Goal: Task Accomplishment & Management: Manage account settings

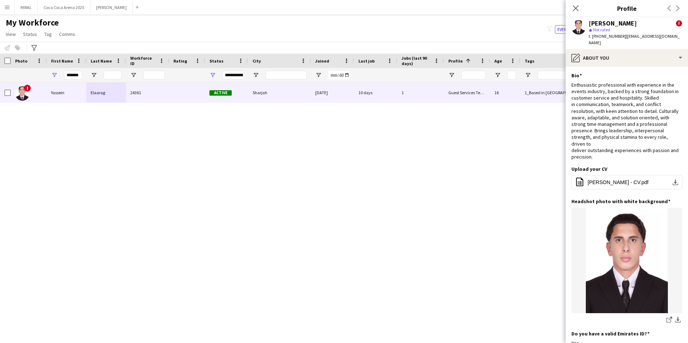
scroll to position [252, 0]
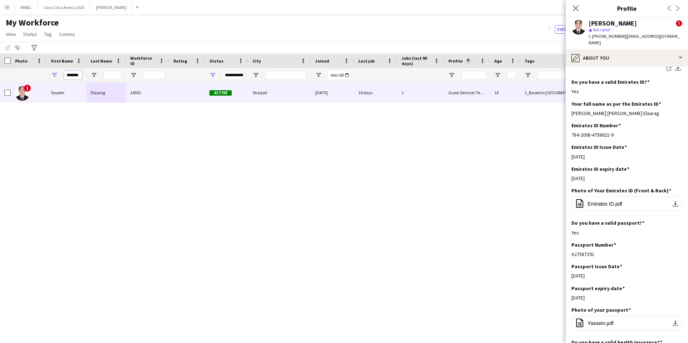
drag, startPoint x: 80, startPoint y: 77, endPoint x: 32, endPoint y: 77, distance: 47.9
click at [37, 77] on div "*******" at bounding box center [301, 75] width 602 height 14
click at [100, 11] on button "[PERSON_NAME]" at bounding box center [111, 7] width 42 height 14
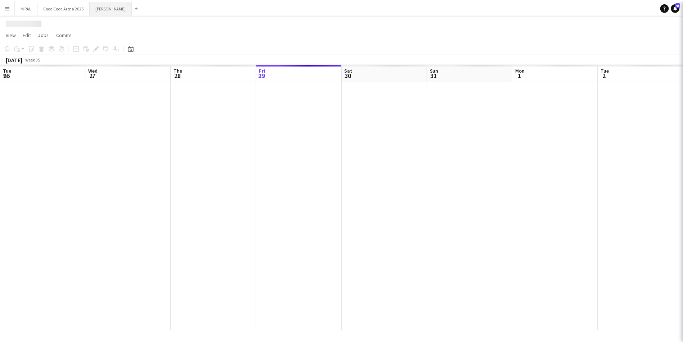
scroll to position [0, 172]
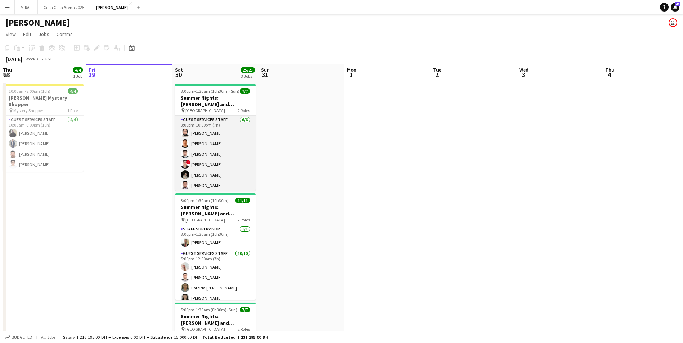
click at [233, 149] on app-card-role "Guest Services Staff [DATE] 3:00pm-10:00pm (7h) Zeen [PERSON_NAME] [PERSON_NAME…" at bounding box center [215, 154] width 81 height 77
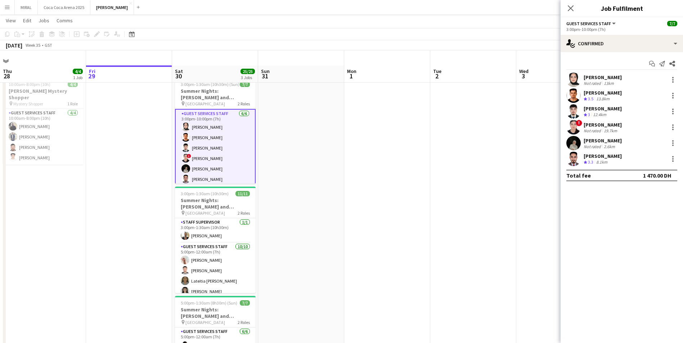
scroll to position [0, 0]
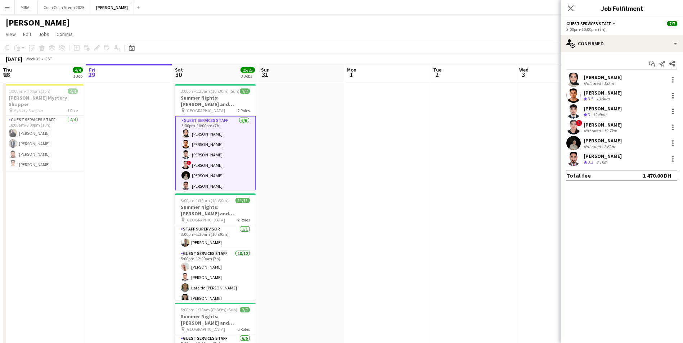
click at [594, 80] on div "[PERSON_NAME]" at bounding box center [603, 77] width 38 height 6
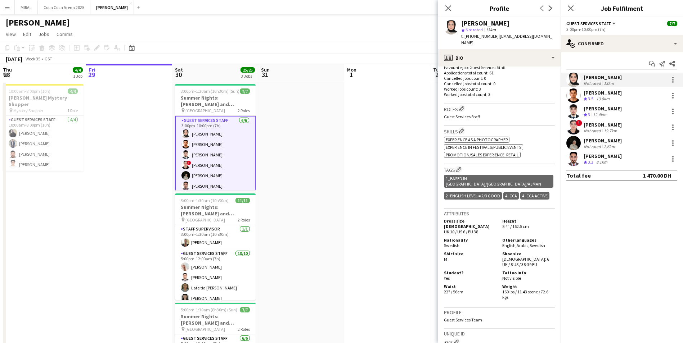
scroll to position [216, 0]
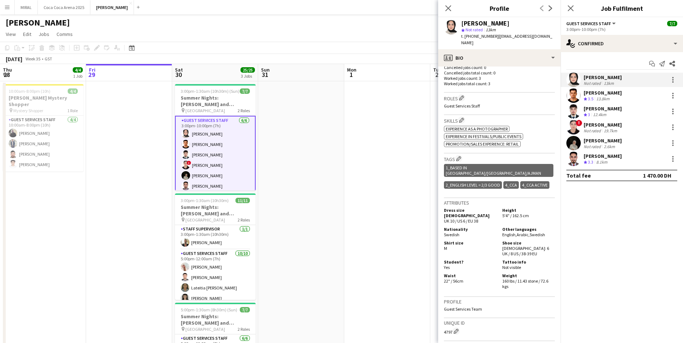
click at [602, 81] on div "13km" at bounding box center [608, 83] width 13 height 5
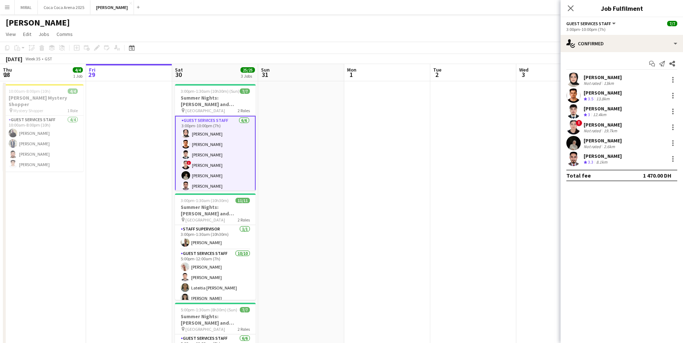
click at [602, 81] on div "13km" at bounding box center [608, 83] width 13 height 5
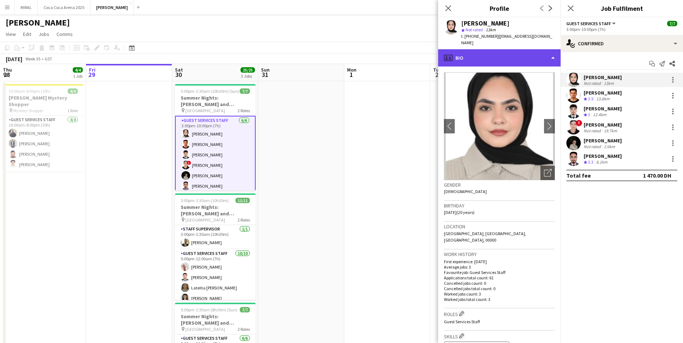
click at [519, 51] on div "profile Bio" at bounding box center [499, 57] width 122 height 17
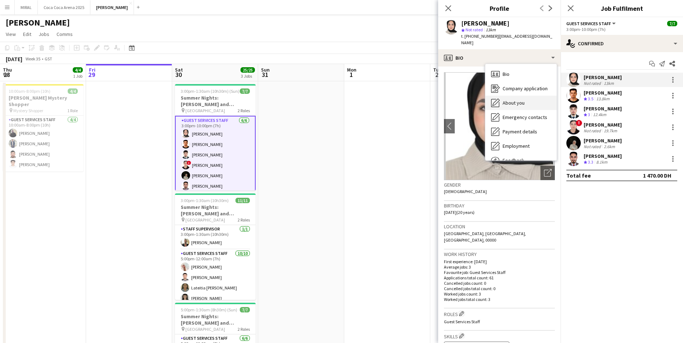
click at [522, 100] on span "About you" at bounding box center [514, 103] width 22 height 6
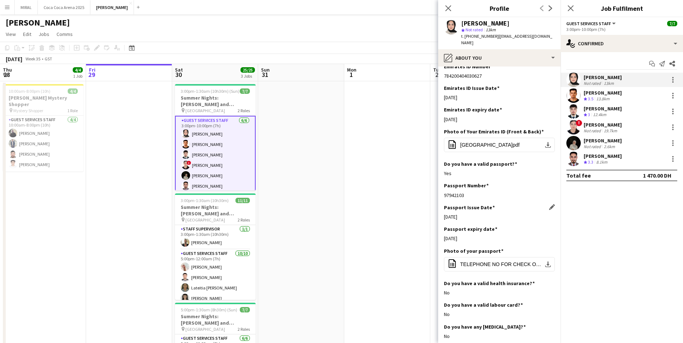
scroll to position [180, 0]
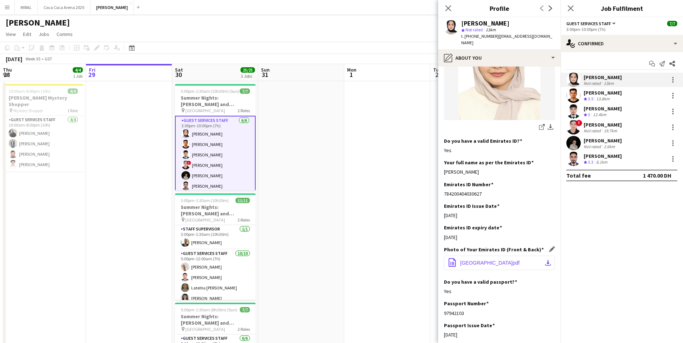
click at [531, 256] on button "office-file-sheet [GEOGRAPHIC_DATA]pdf download-bottom" at bounding box center [499, 263] width 111 height 14
click at [545, 260] on app-icon "download-bottom" at bounding box center [548, 263] width 6 height 6
drag, startPoint x: 473, startPoint y: 164, endPoint x: 442, endPoint y: 165, distance: 30.6
click at [442, 165] on app-section-data-types "Bio Edit this field I am happy to apply for the job at [GEOGRAPHIC_DATA]. While…" at bounding box center [499, 205] width 122 height 277
copy div "[PERSON_NAME]"
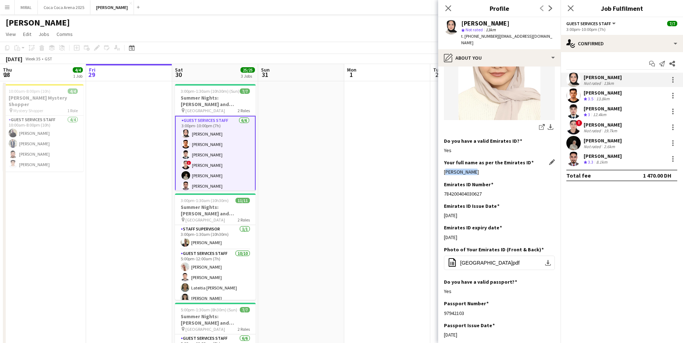
click at [481, 170] on div "Your full name as per the Emirates ID Edit this field Zeen Shehab" at bounding box center [499, 171] width 111 height 22
drag, startPoint x: 476, startPoint y: 162, endPoint x: 441, endPoint y: 164, distance: 34.6
click at [441, 164] on app-section-data-types "Bio Edit this field I am happy to apply for the job at [GEOGRAPHIC_DATA]. While…" at bounding box center [499, 205] width 122 height 277
copy div "[PERSON_NAME]"
click at [505, 169] on div "[PERSON_NAME]" at bounding box center [499, 172] width 111 height 6
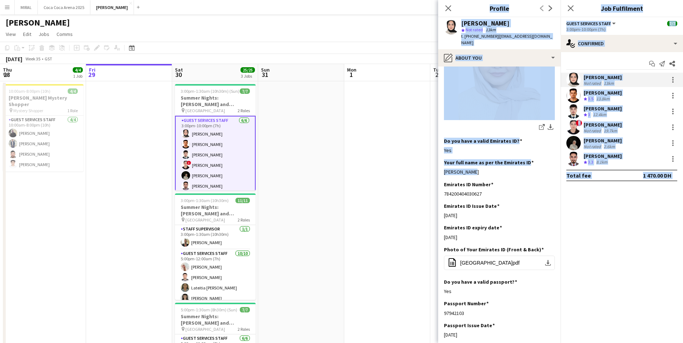
drag, startPoint x: 445, startPoint y: 168, endPoint x: 433, endPoint y: 167, distance: 11.9
drag, startPoint x: 433, startPoint y: 167, endPoint x: 506, endPoint y: 169, distance: 72.7
click at [506, 169] on div "[PERSON_NAME]" at bounding box center [499, 172] width 111 height 6
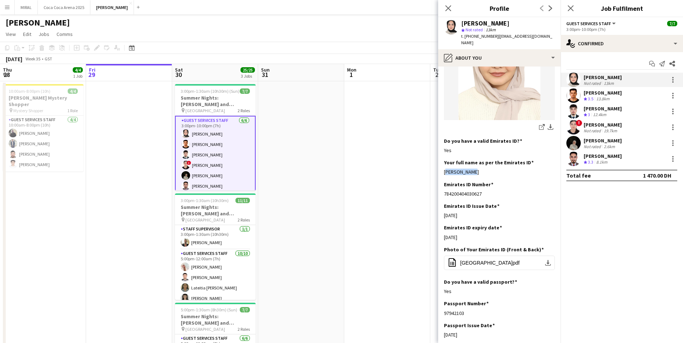
drag, startPoint x: 477, startPoint y: 168, endPoint x: 444, endPoint y: 167, distance: 33.1
click at [444, 167] on app-section-data-types "Bio Edit this field I am happy to apply for the job at [GEOGRAPHIC_DATA]. While…" at bounding box center [499, 205] width 122 height 277
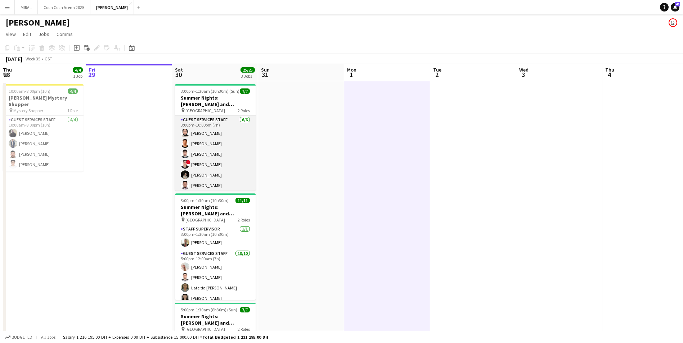
scroll to position [26, 0]
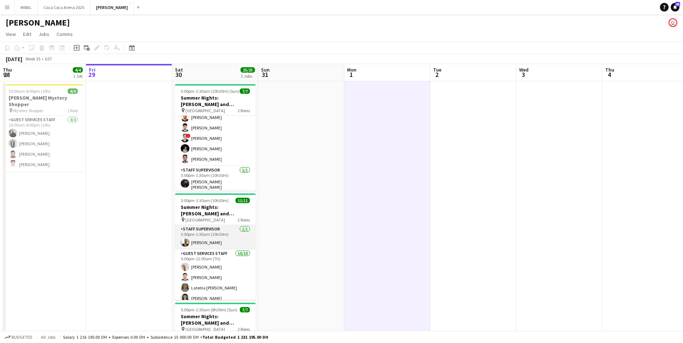
click at [217, 242] on app-card-role "Staff Supervisor [DATE] 3:00pm-1:30am (10h30m) [PERSON_NAME]" at bounding box center [215, 237] width 81 height 24
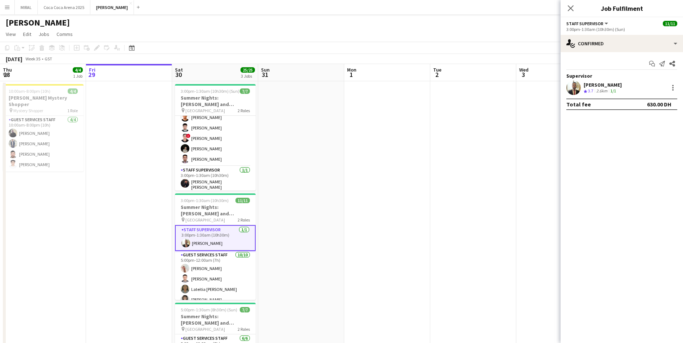
click at [605, 86] on div "[PERSON_NAME]" at bounding box center [603, 85] width 38 height 6
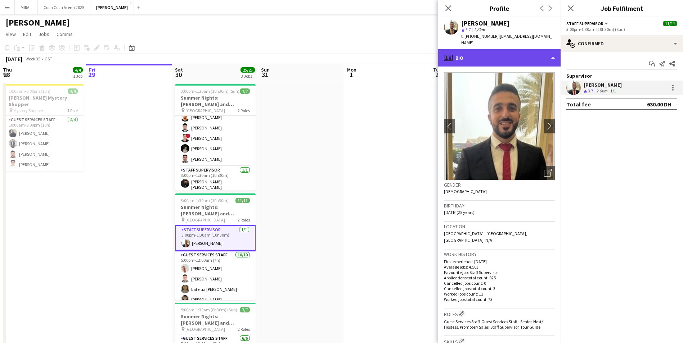
click at [496, 50] on div "profile Bio" at bounding box center [499, 57] width 122 height 17
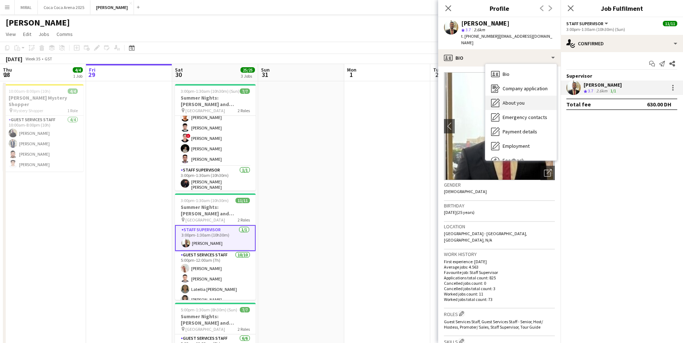
click at [526, 96] on div "About you About you" at bounding box center [520, 103] width 71 height 14
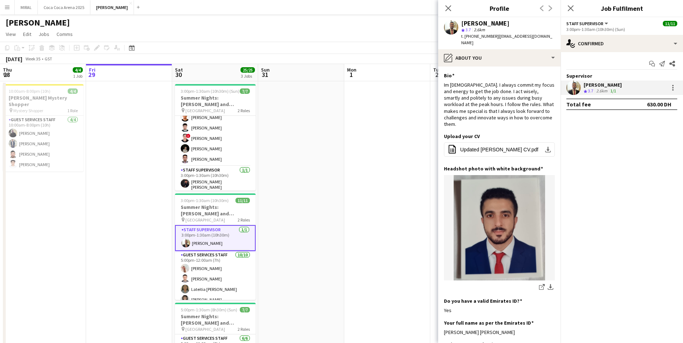
scroll to position [216, 0]
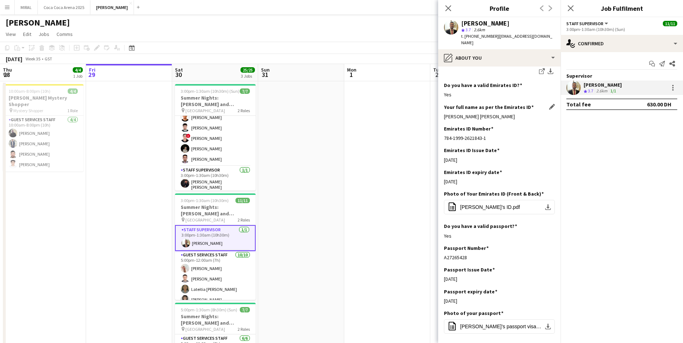
drag, startPoint x: 518, startPoint y: 104, endPoint x: 444, endPoint y: 105, distance: 74.2
click at [444, 113] on div "[PERSON_NAME] [PERSON_NAME]" at bounding box center [499, 116] width 111 height 6
copy div "[PERSON_NAME] [PERSON_NAME]"
drag, startPoint x: 469, startPoint y: 246, endPoint x: 442, endPoint y: 244, distance: 26.7
click at [442, 244] on app-section-data-types "Bio Edit this field Im [DEMOGRAPHIC_DATA]. I always commit my focus and energy …" at bounding box center [499, 205] width 122 height 277
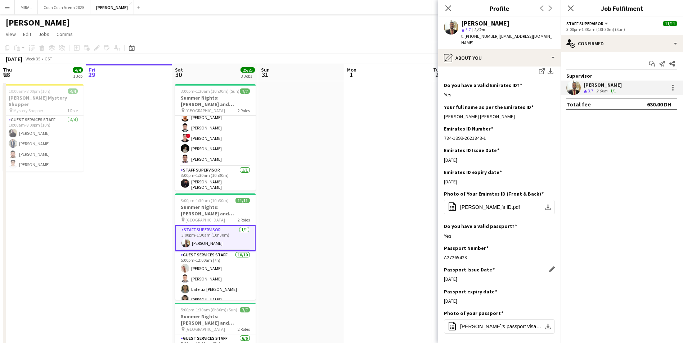
copy div "A27265428"
drag, startPoint x: 489, startPoint y: 125, endPoint x: 444, endPoint y: 126, distance: 45.4
click at [444, 126] on app-section-data-types "Bio Edit this field Im [DEMOGRAPHIC_DATA]. I always commit my focus and energy …" at bounding box center [499, 205] width 122 height 277
copy div "784-1999-2621843-1"
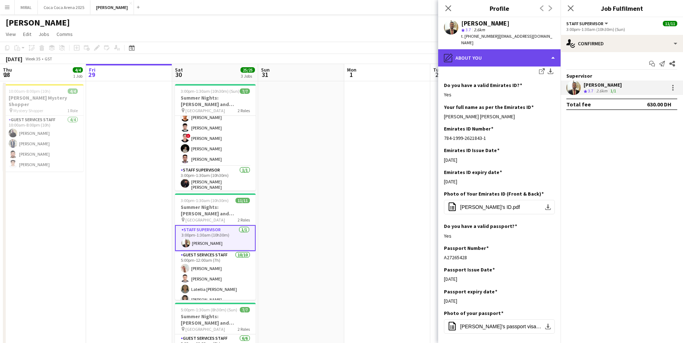
click at [511, 50] on div "pencil4 About you" at bounding box center [499, 57] width 122 height 17
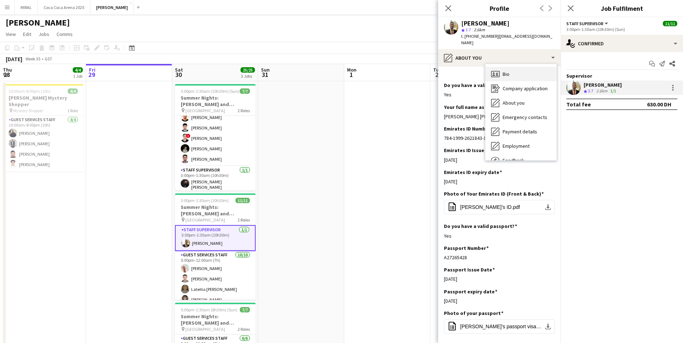
click at [517, 67] on div "Bio Bio" at bounding box center [520, 74] width 71 height 14
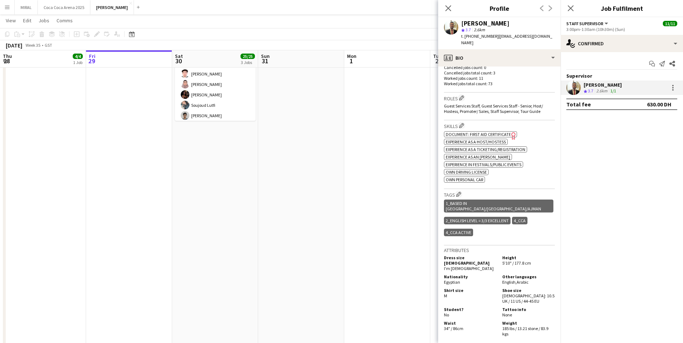
click at [303, 153] on app-date-cell at bounding box center [301, 310] width 86 height 1034
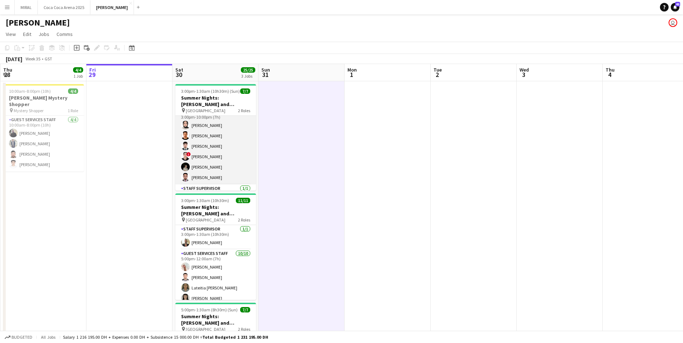
scroll to position [0, 0]
click at [220, 152] on app-card-role "Guest Services Staff [DATE] 3:00pm-10:00pm (7h) Zeen [PERSON_NAME] [PERSON_NAME…" at bounding box center [215, 154] width 81 height 77
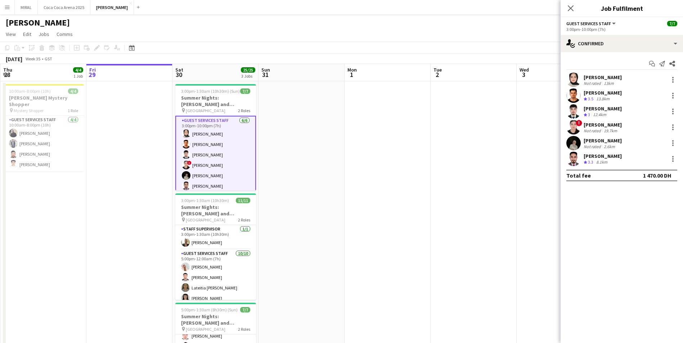
click at [619, 99] on div "[PERSON_NAME] Crew rating 3.5 13.8km" at bounding box center [622, 96] width 122 height 14
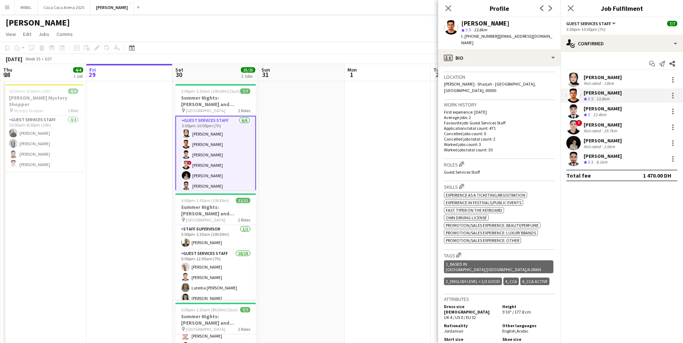
scroll to position [36, 0]
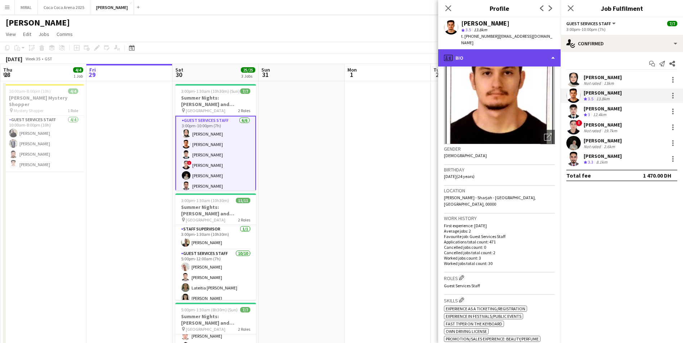
click at [536, 49] on div "profile Bio" at bounding box center [499, 57] width 122 height 17
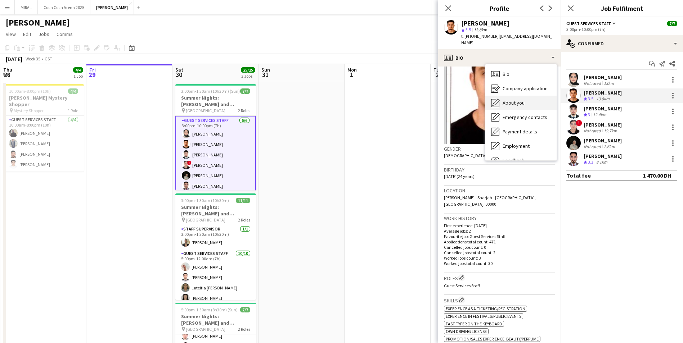
click at [523, 100] on span "About you" at bounding box center [514, 103] width 22 height 6
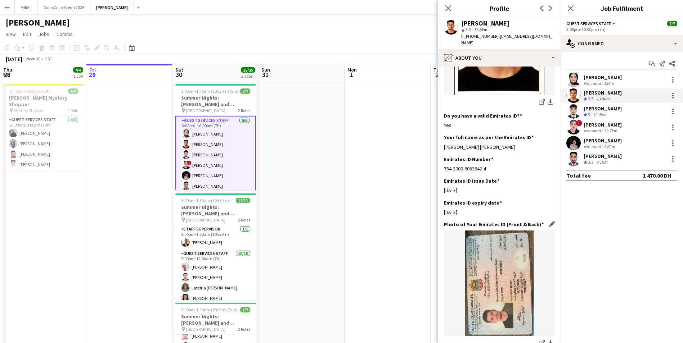
scroll to position [180, 0]
drag, startPoint x: 508, startPoint y: 132, endPoint x: 444, endPoint y: 133, distance: 63.7
click at [444, 143] on div "[PERSON_NAME] [PERSON_NAME]" at bounding box center [499, 146] width 111 height 6
copy div "[PERSON_NAME] [PERSON_NAME]"
drag, startPoint x: 535, startPoint y: 153, endPoint x: 530, endPoint y: 143, distance: 11.3
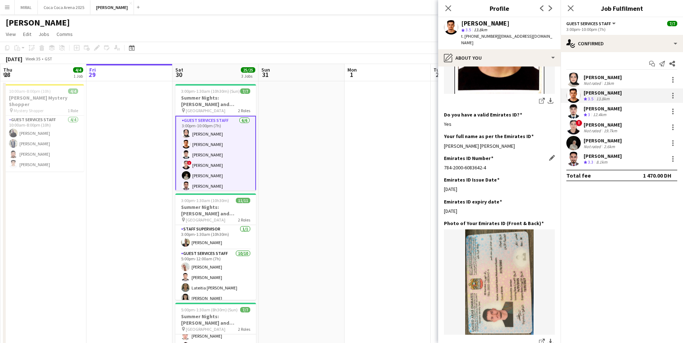
click at [535, 165] on div "784-2000-6083642-4" at bounding box center [499, 168] width 111 height 6
drag, startPoint x: 526, startPoint y: 133, endPoint x: 520, endPoint y: 133, distance: 5.4
click at [520, 143] on div "[PERSON_NAME] [PERSON_NAME]" at bounding box center [499, 146] width 111 height 6
drag, startPoint x: 520, startPoint y: 134, endPoint x: 442, endPoint y: 130, distance: 77.9
click at [442, 130] on app-section-data-types "Bio Edit this field [PERSON_NAME], an industrial engineering graduate, iam from…" at bounding box center [499, 205] width 122 height 277
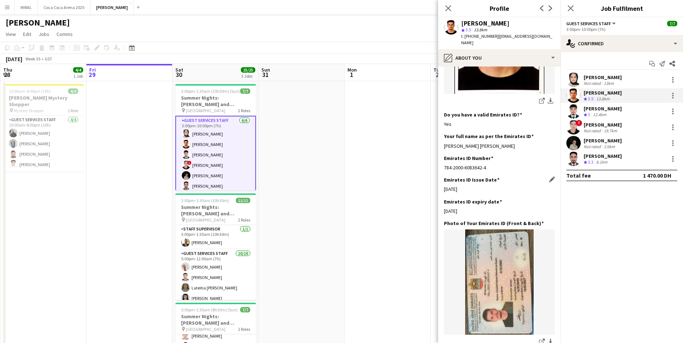
copy div "[PERSON_NAME] [PERSON_NAME]"
drag, startPoint x: 488, startPoint y: 153, endPoint x: 444, endPoint y: 154, distance: 44.3
click at [444, 154] on app-section-data-types "Bio Edit this field [PERSON_NAME], an industrial engineering graduate, iam from…" at bounding box center [499, 205] width 122 height 277
copy div "784-2000-6083642-4"
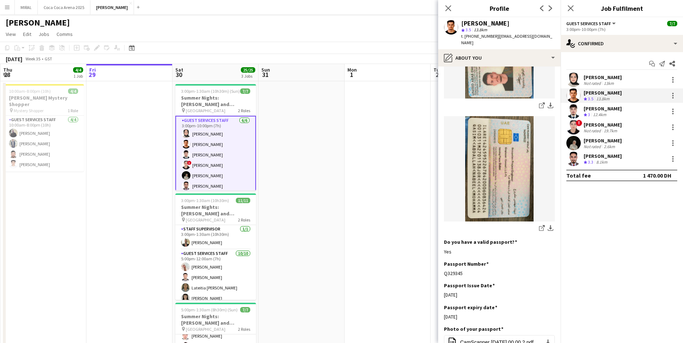
scroll to position [432, 0]
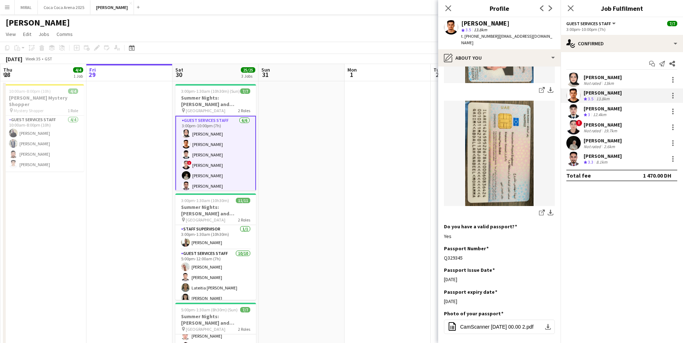
drag, startPoint x: 467, startPoint y: 242, endPoint x: 443, endPoint y: 244, distance: 23.9
click at [443, 244] on app-section-data-types "Bio Edit this field [PERSON_NAME], an industrial engineering graduate, iam from…" at bounding box center [499, 205] width 122 height 277
copy div "Q329345"
click at [604, 109] on div "[PERSON_NAME]" at bounding box center [603, 108] width 38 height 6
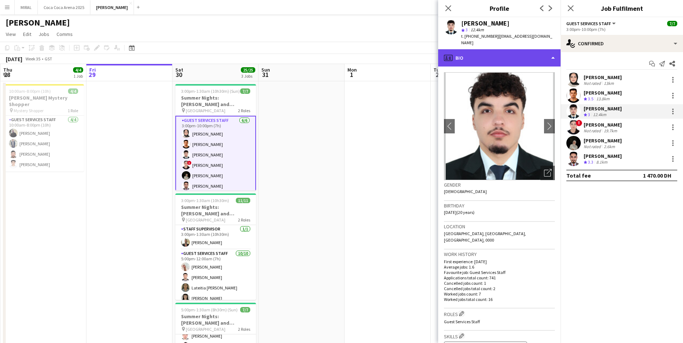
click at [506, 52] on div "profile Bio" at bounding box center [499, 57] width 122 height 17
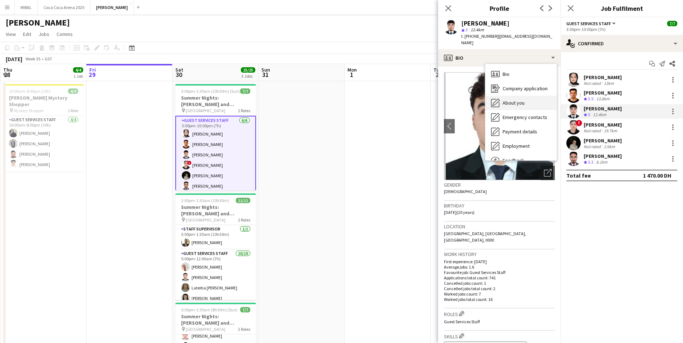
click at [513, 100] on span "About you" at bounding box center [514, 103] width 22 height 6
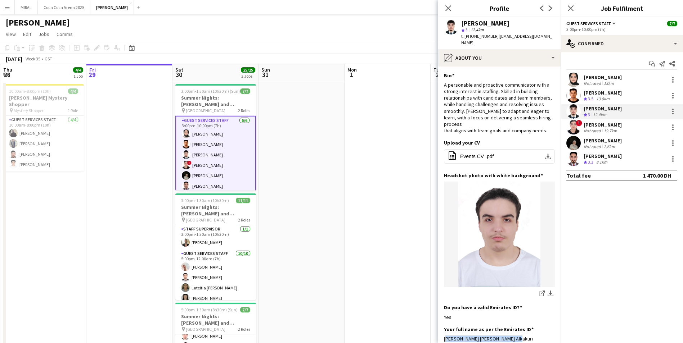
drag, startPoint x: 521, startPoint y: 326, endPoint x: 442, endPoint y: 325, distance: 79.2
click at [442, 325] on app-section-data-types "Bio Edit this field A personable and proactive communicator with a strong inter…" at bounding box center [499, 205] width 122 height 277
copy div "[PERSON_NAME] [PERSON_NAME] Alkakuri"
click at [523, 336] on div "[PERSON_NAME] [PERSON_NAME] Alkakuri" at bounding box center [499, 339] width 111 height 6
drag, startPoint x: 517, startPoint y: 324, endPoint x: 442, endPoint y: 323, distance: 75.3
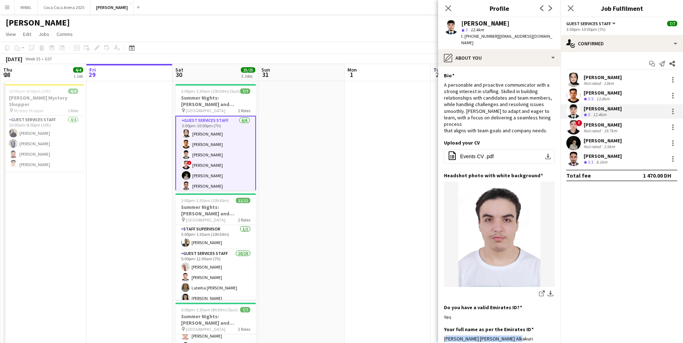
click at [442, 323] on app-section-data-types "Bio Edit this field A personable and proactive communicator with a strong inter…" at bounding box center [499, 205] width 122 height 277
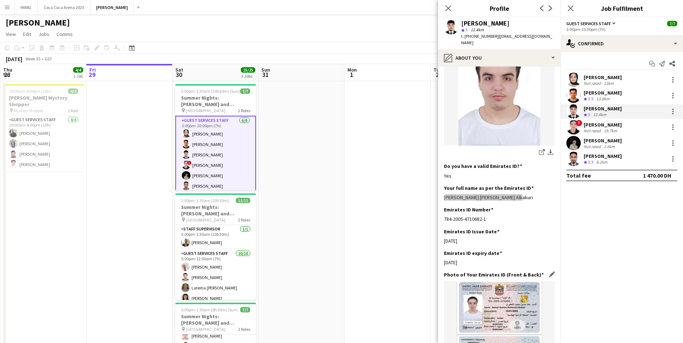
scroll to position [144, 0]
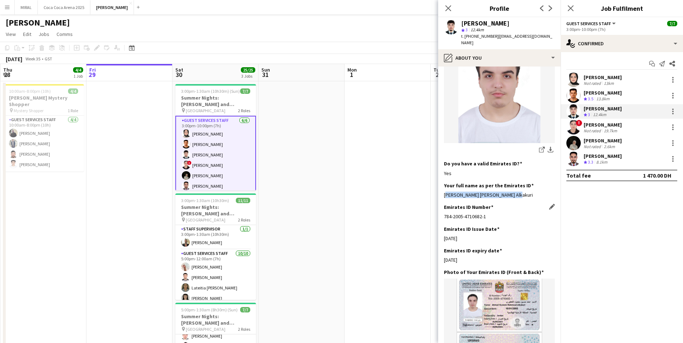
drag, startPoint x: 486, startPoint y: 204, endPoint x: 444, endPoint y: 203, distance: 42.1
click at [444, 214] on div "784-2005-4710682-1" at bounding box center [499, 217] width 111 height 6
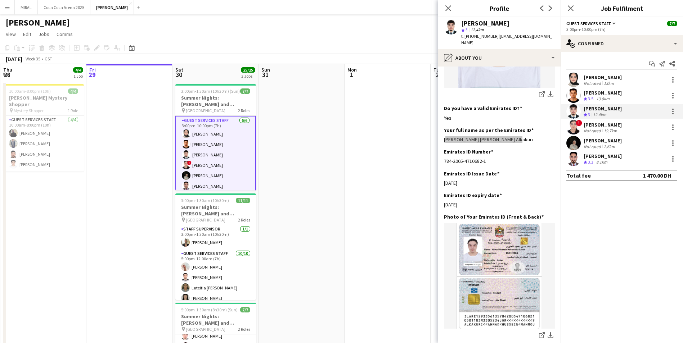
scroll to position [288, 0]
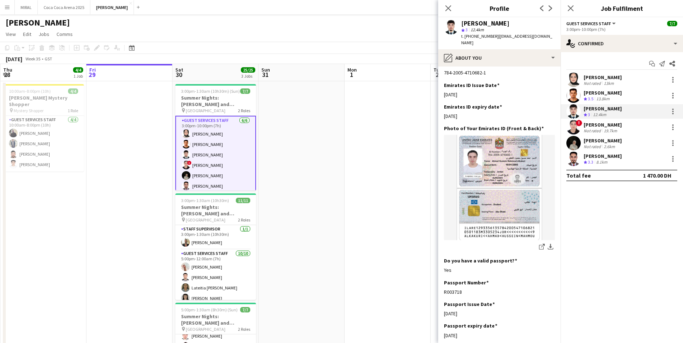
drag, startPoint x: 463, startPoint y: 277, endPoint x: 438, endPoint y: 278, distance: 25.6
drag, startPoint x: 438, startPoint y: 278, endPoint x: 469, endPoint y: 279, distance: 31.4
click at [469, 289] on div "R003718" at bounding box center [499, 292] width 111 height 6
drag, startPoint x: 465, startPoint y: 281, endPoint x: 440, endPoint y: 279, distance: 24.6
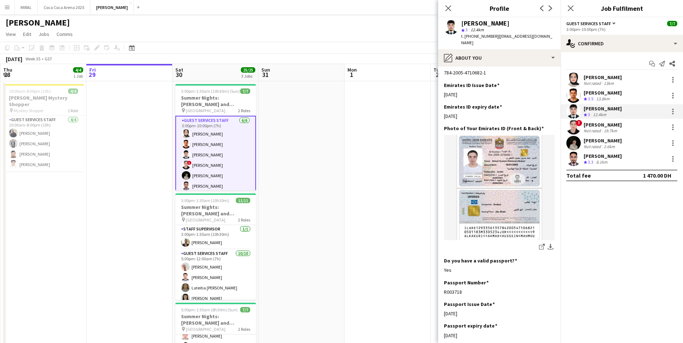
click at [440, 279] on app-section-data-types "Bio Edit this field A personable and proactive communicator with a strong inter…" at bounding box center [499, 205] width 122 height 277
click at [597, 127] on div "[PERSON_NAME]" at bounding box center [603, 125] width 38 height 6
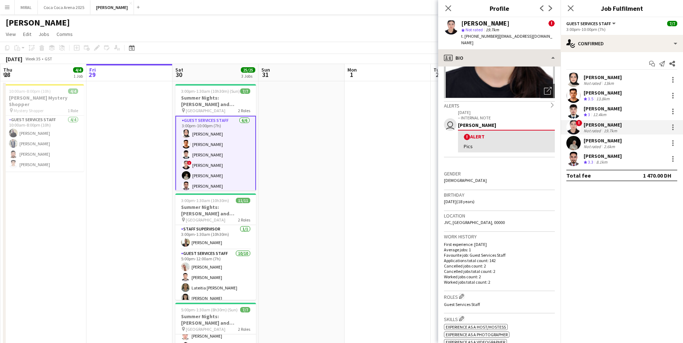
scroll to position [72, 0]
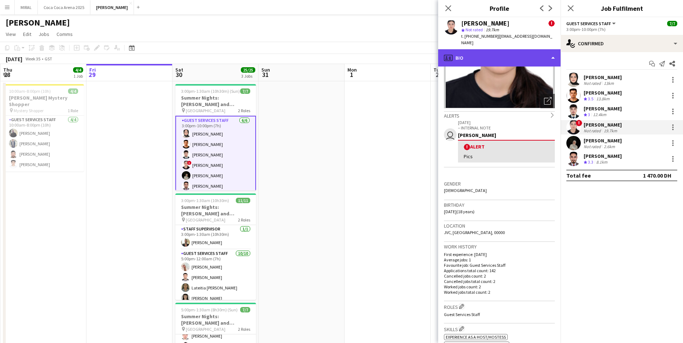
click at [532, 57] on div "profile Bio" at bounding box center [499, 57] width 122 height 17
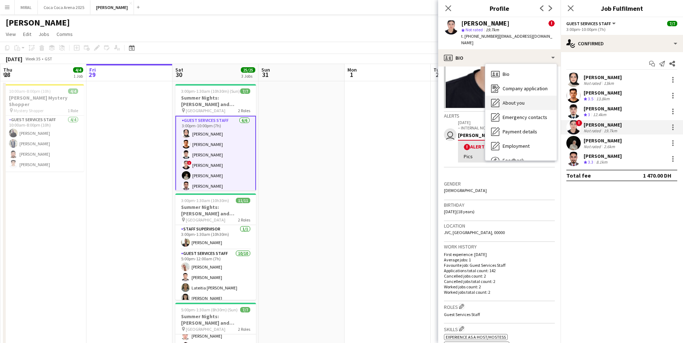
click at [516, 107] on div "About you About you" at bounding box center [520, 103] width 71 height 14
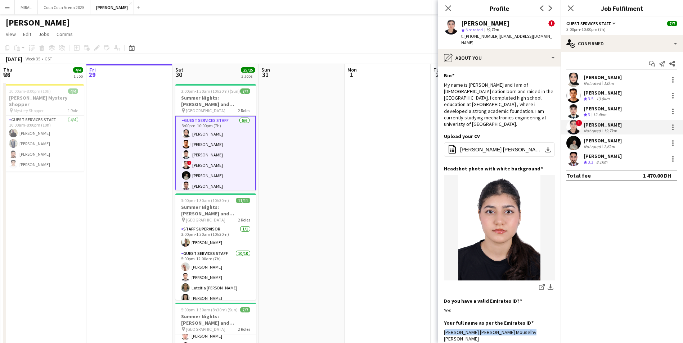
drag, startPoint x: 532, startPoint y: 327, endPoint x: 442, endPoint y: 325, distance: 89.7
click at [442, 325] on app-section-data-types "Bio Edit this field My name is [PERSON_NAME] and I am of [DEMOGRAPHIC_DATA] nat…" at bounding box center [499, 205] width 122 height 277
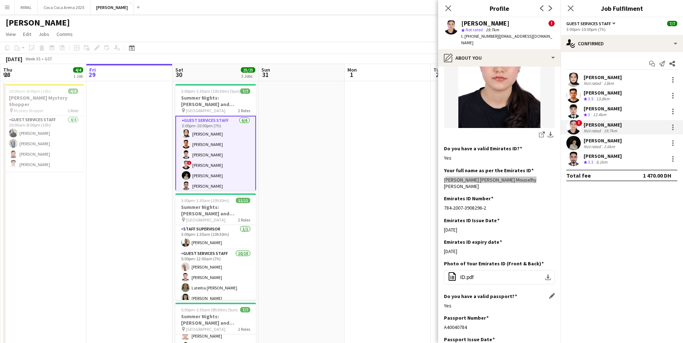
scroll to position [180, 0]
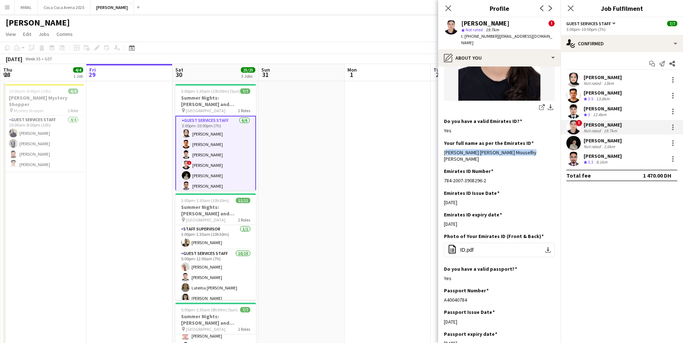
drag, startPoint x: 482, startPoint y: 167, endPoint x: 443, endPoint y: 167, distance: 39.6
click at [443, 167] on app-section-data-types "Bio Edit this field My name is [PERSON_NAME] and I am of [DEMOGRAPHIC_DATA] nat…" at bounding box center [499, 205] width 122 height 277
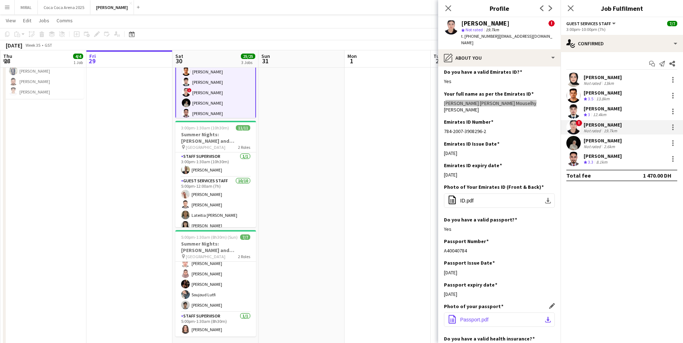
scroll to position [288, 0]
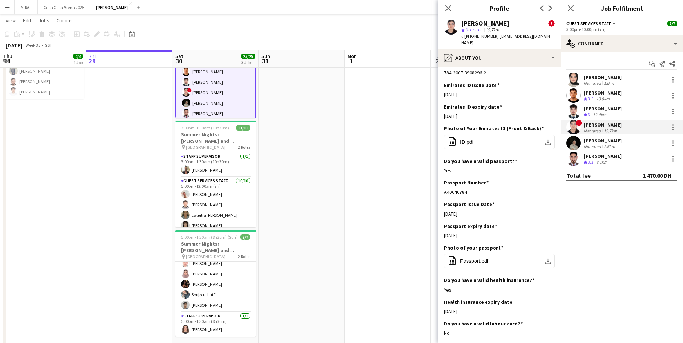
drag, startPoint x: 470, startPoint y: 179, endPoint x: 442, endPoint y: 179, distance: 27.7
click at [442, 179] on app-section-data-types "Bio Edit this field My name is [PERSON_NAME] and I am of [DEMOGRAPHIC_DATA] nat…" at bounding box center [499, 205] width 122 height 277
click at [596, 143] on div "[PERSON_NAME]" at bounding box center [603, 141] width 38 height 6
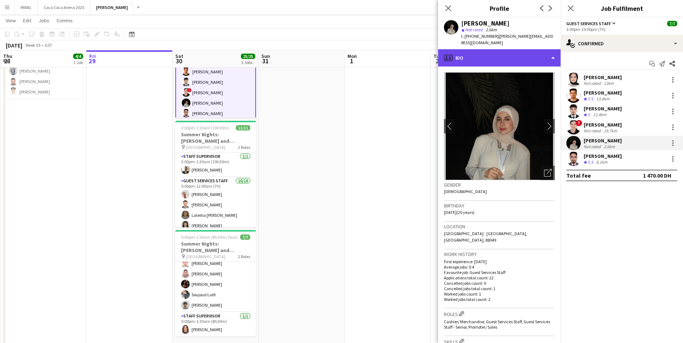
click at [531, 49] on div "profile Bio" at bounding box center [499, 57] width 122 height 17
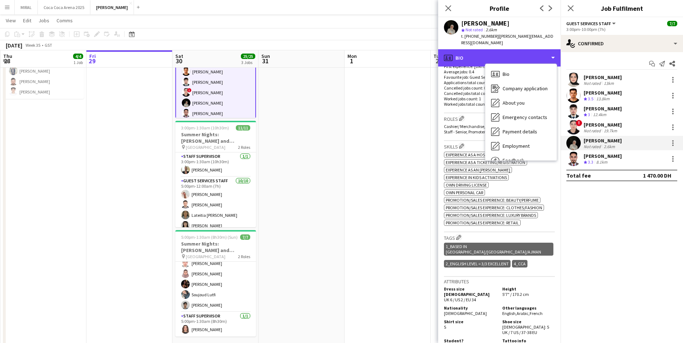
scroll to position [216, 0]
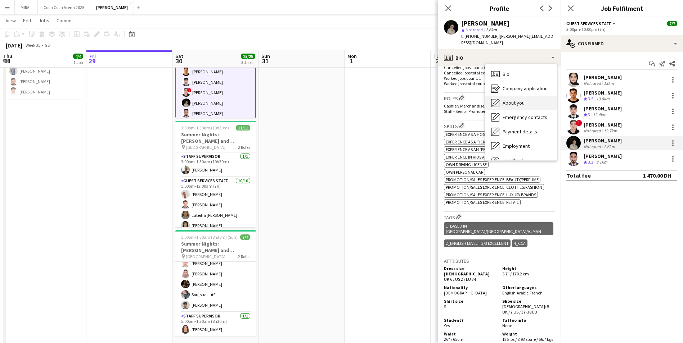
click at [518, 100] on span "About you" at bounding box center [514, 103] width 22 height 6
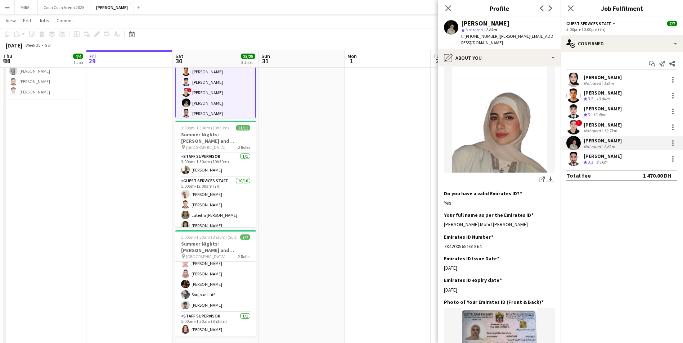
scroll to position [144, 0]
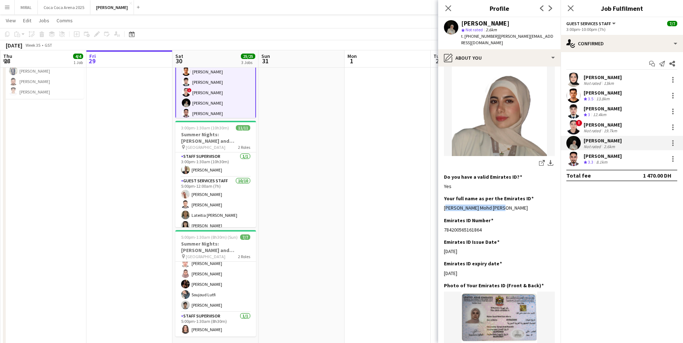
drag, startPoint x: 498, startPoint y: 203, endPoint x: 441, endPoint y: 203, distance: 56.9
click at [441, 203] on app-section-data-types "Bio Edit this field I am a third-year dentistry student at [GEOGRAPHIC_DATA] wi…" at bounding box center [499, 205] width 122 height 277
drag, startPoint x: 484, startPoint y: 225, endPoint x: 440, endPoint y: 223, distance: 44.3
click at [440, 223] on app-section-data-types "Bio Edit this field I am a third-year dentistry student at [GEOGRAPHIC_DATA] wi…" at bounding box center [499, 205] width 122 height 277
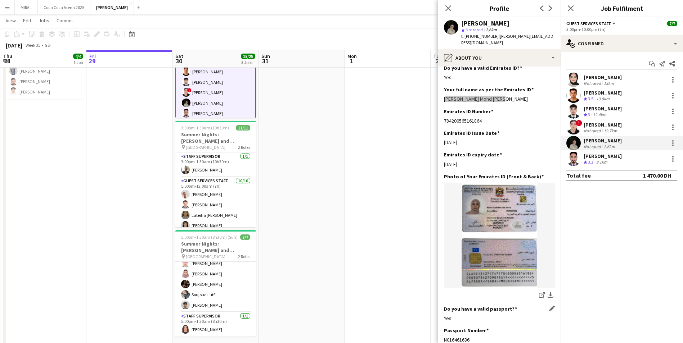
scroll to position [324, 0]
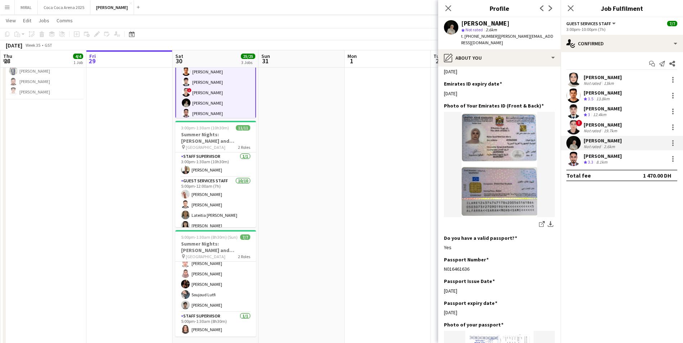
drag, startPoint x: 461, startPoint y: 261, endPoint x: 443, endPoint y: 264, distance: 18.3
click at [443, 264] on app-section-data-types "Bio Edit this field I am a third-year dentistry student at [GEOGRAPHIC_DATA] wi…" at bounding box center [499, 205] width 122 height 277
click at [598, 159] on div "[PERSON_NAME]" at bounding box center [603, 156] width 38 height 6
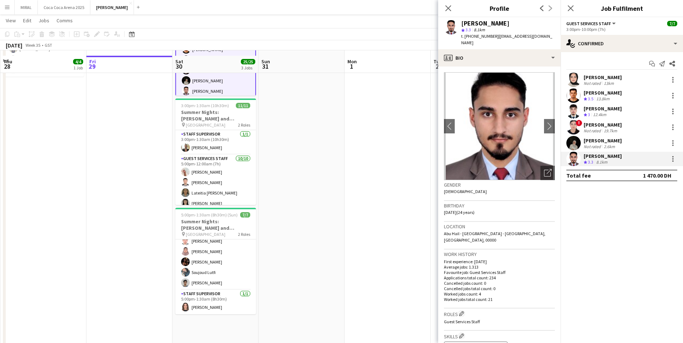
scroll to position [108, 0]
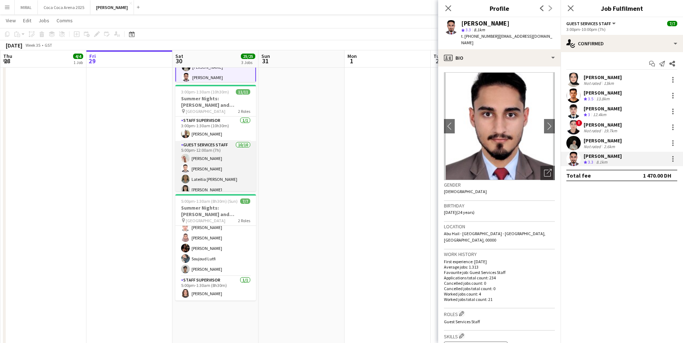
click at [209, 166] on app-card-role "Guest Services Staff [DATE] 5:00pm-12:00am (7h) [PERSON_NAME] [PERSON_NAME] Lat…" at bounding box center [215, 200] width 81 height 118
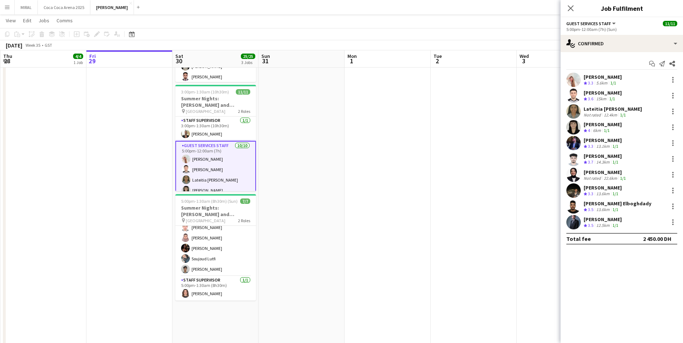
click at [606, 81] on div "5.6km" at bounding box center [602, 83] width 14 height 6
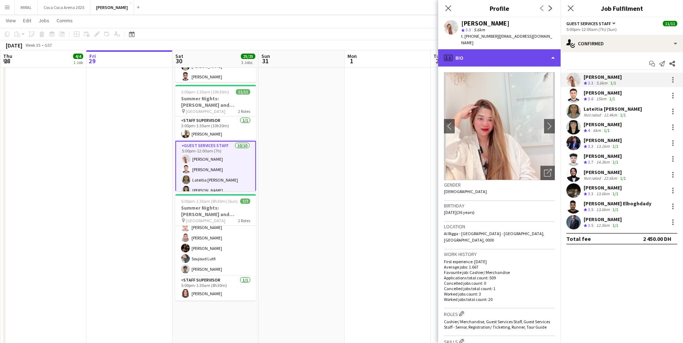
click at [527, 55] on div "profile Bio" at bounding box center [499, 57] width 122 height 17
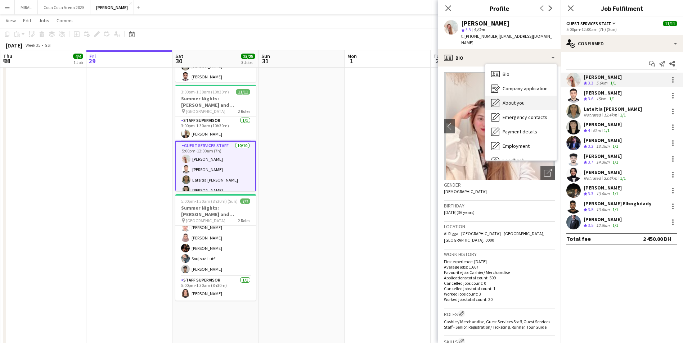
click at [520, 100] on span "About you" at bounding box center [514, 103] width 22 height 6
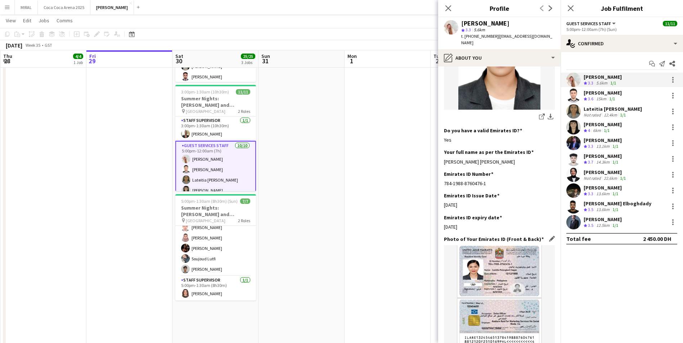
scroll to position [216, 0]
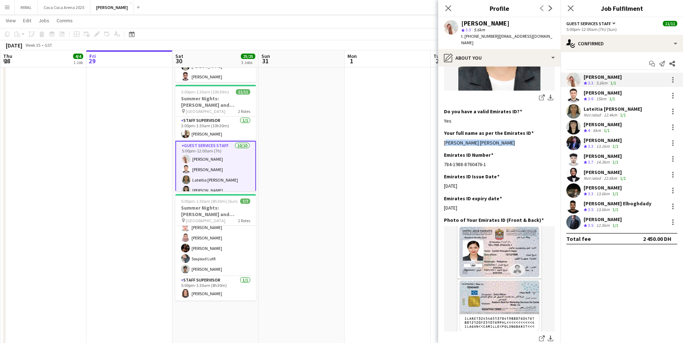
drag, startPoint x: 499, startPoint y: 131, endPoint x: 440, endPoint y: 131, distance: 59.4
click at [440, 131] on app-section-data-types "Bio Edit this field I am [PERSON_NAME], I’ve been working in [GEOGRAPHIC_DATA] …" at bounding box center [499, 205] width 122 height 277
drag, startPoint x: 490, startPoint y: 151, endPoint x: 443, endPoint y: 151, distance: 46.8
click at [443, 151] on app-section-data-types "Bio Edit this field I am [PERSON_NAME], I’ve been working in [GEOGRAPHIC_DATA] …" at bounding box center [499, 205] width 122 height 277
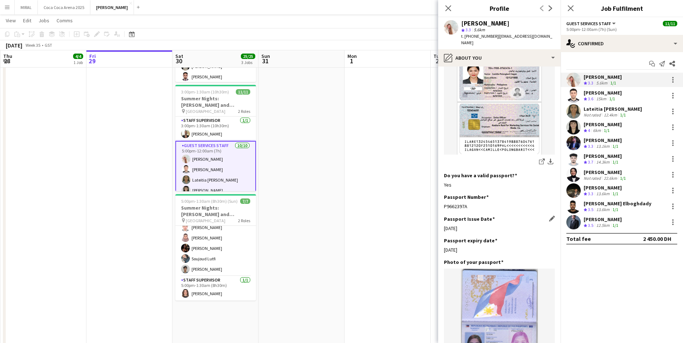
scroll to position [396, 0]
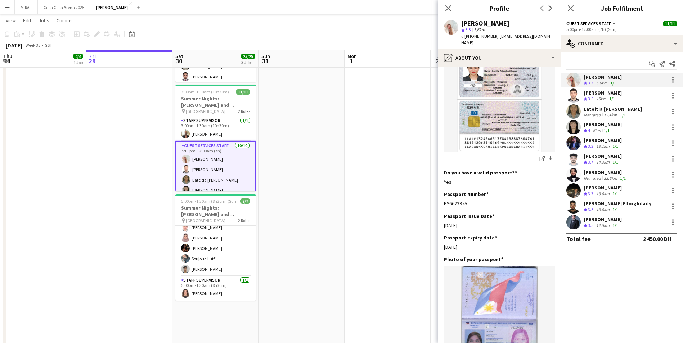
drag, startPoint x: 468, startPoint y: 190, endPoint x: 442, endPoint y: 190, distance: 26.3
click at [442, 190] on app-section-data-types "Bio Edit this field I am [PERSON_NAME], I’ve been working in [GEOGRAPHIC_DATA] …" at bounding box center [499, 205] width 122 height 277
click at [603, 127] on div "[PERSON_NAME]" at bounding box center [603, 124] width 38 height 6
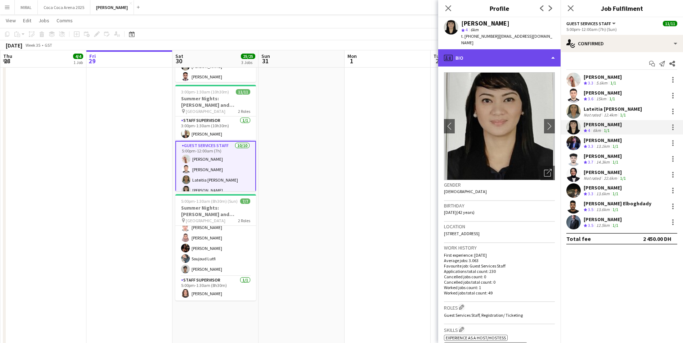
drag, startPoint x: 528, startPoint y: 49, endPoint x: 534, endPoint y: 52, distance: 7.4
click at [528, 49] on div "profile Bio" at bounding box center [499, 57] width 122 height 17
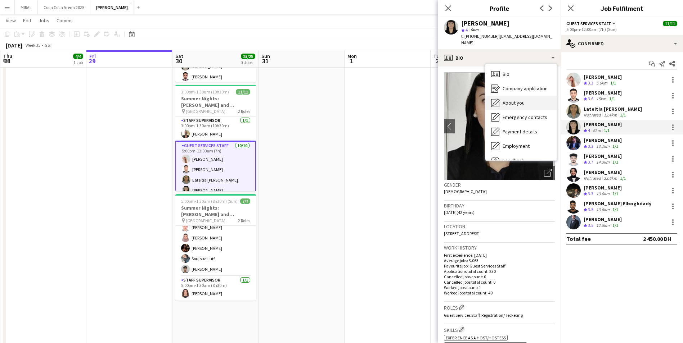
click at [509, 96] on div "About you About you" at bounding box center [520, 103] width 71 height 14
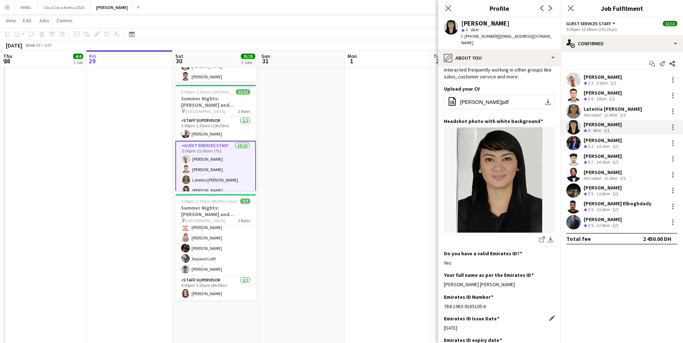
scroll to position [72, 0]
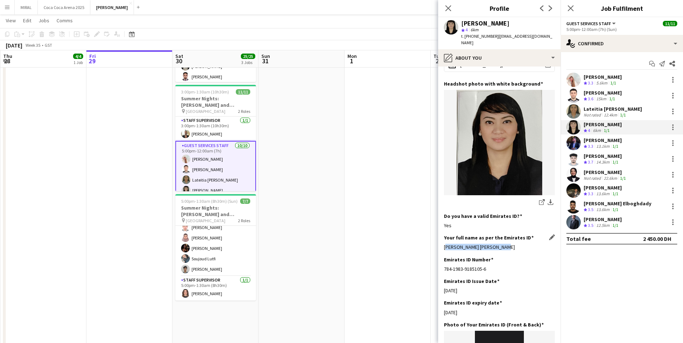
drag, startPoint x: 497, startPoint y: 240, endPoint x: 444, endPoint y: 242, distance: 53.3
click at [444, 244] on div "[PERSON_NAME] [PERSON_NAME]" at bounding box center [499, 247] width 111 height 6
drag, startPoint x: 490, startPoint y: 262, endPoint x: 444, endPoint y: 261, distance: 45.4
click at [444, 266] on div "784-1983-9185105-6" at bounding box center [499, 269] width 111 height 6
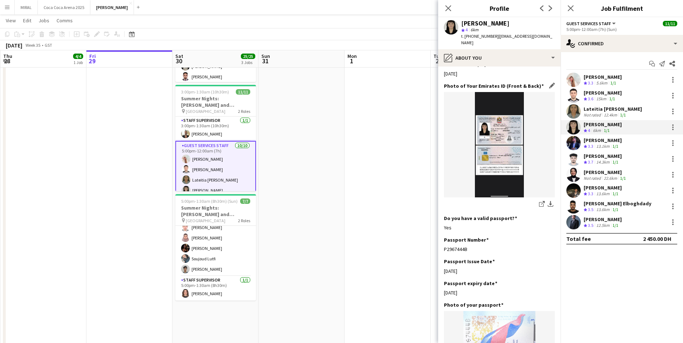
scroll to position [324, 0]
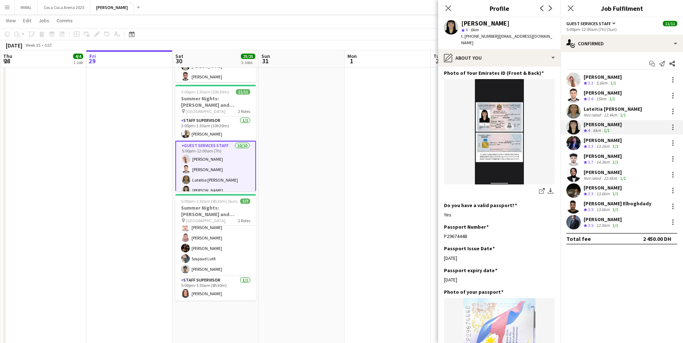
drag, startPoint x: 468, startPoint y: 231, endPoint x: 442, endPoint y: 230, distance: 25.9
click at [442, 230] on app-section-data-types "Bio Edit this field I would describe myself as someone who is highly motivated …" at bounding box center [499, 205] width 122 height 277
click at [588, 143] on div "[PERSON_NAME]" at bounding box center [603, 140] width 38 height 6
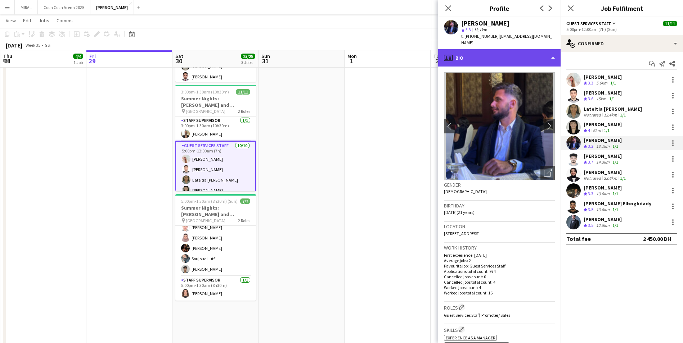
click at [533, 49] on div "profile Bio" at bounding box center [499, 57] width 122 height 17
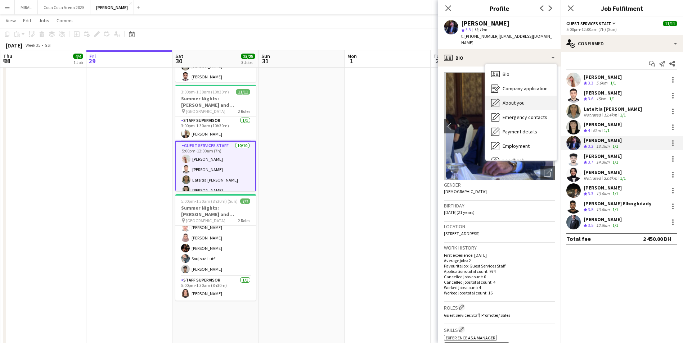
click at [527, 96] on div "About you About you" at bounding box center [520, 103] width 71 height 14
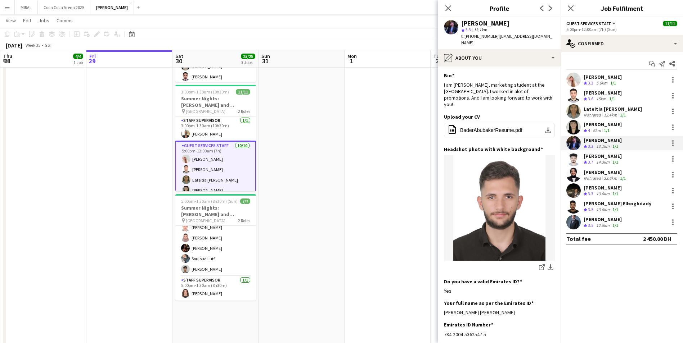
click at [601, 161] on div "14.3km" at bounding box center [603, 163] width 16 height 6
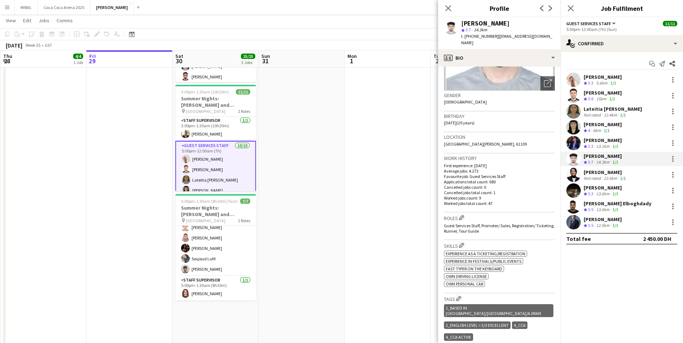
scroll to position [72, 0]
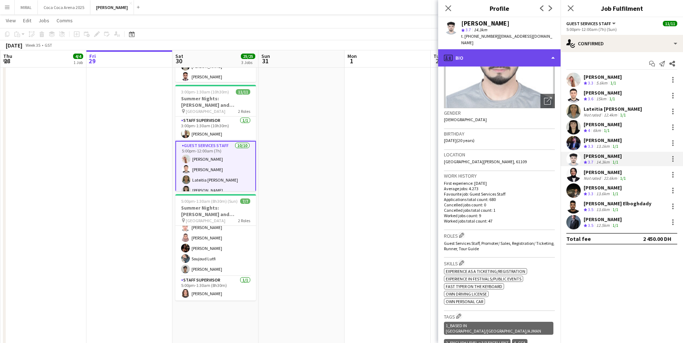
click at [511, 49] on div "profile Bio" at bounding box center [499, 57] width 122 height 17
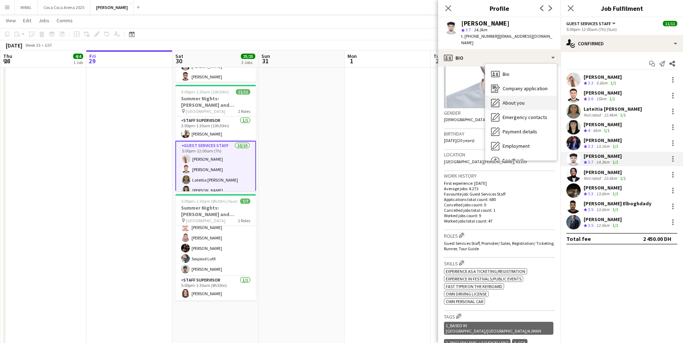
click at [520, 100] on span "About you" at bounding box center [514, 103] width 22 height 6
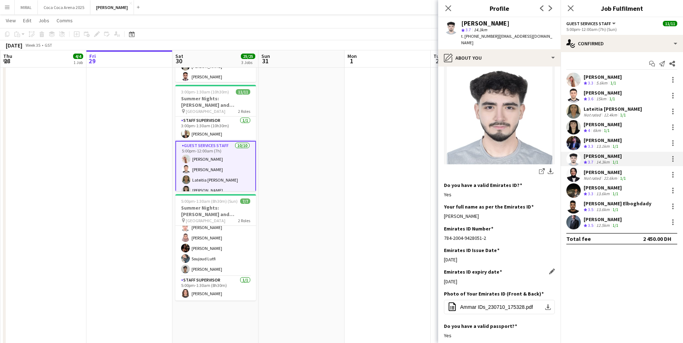
scroll to position [144, 0]
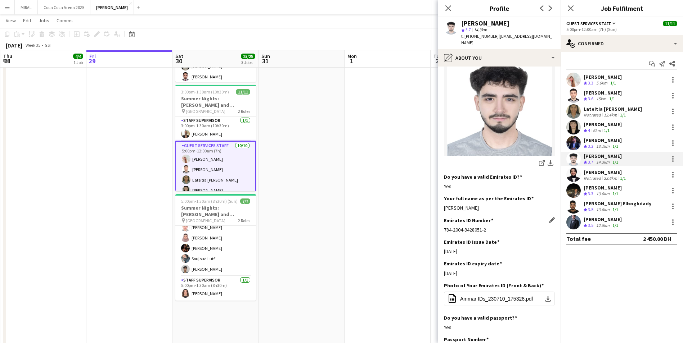
click at [486, 231] on div "784-2004-9428051-2" at bounding box center [499, 230] width 111 height 6
drag, startPoint x: 486, startPoint y: 211, endPoint x: 440, endPoint y: 210, distance: 45.7
click at [440, 210] on app-section-data-types "Bio Edit this field Currently pursuing my degree in computer science at the [GE…" at bounding box center [499, 205] width 122 height 277
drag, startPoint x: 486, startPoint y: 230, endPoint x: 444, endPoint y: 229, distance: 42.9
click at [444, 229] on app-section-data-types "Bio Edit this field Currently pursuing my degree in computer science at the [GE…" at bounding box center [499, 205] width 122 height 277
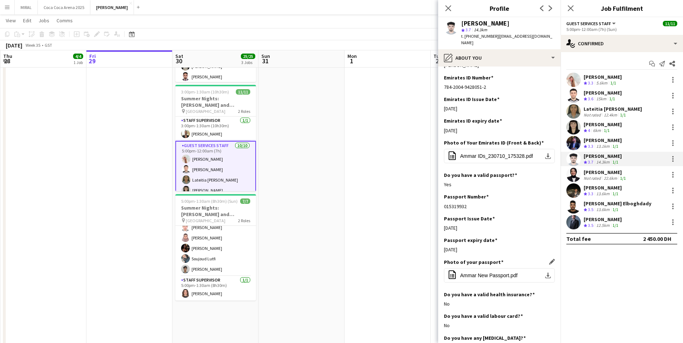
scroll to position [288, 0]
drag, startPoint x: 468, startPoint y: 206, endPoint x: 442, endPoint y: 206, distance: 25.6
click at [442, 206] on app-section-data-types "Bio Edit this field Currently pursuing my degree in computer science at the [GE…" at bounding box center [499, 205] width 122 height 277
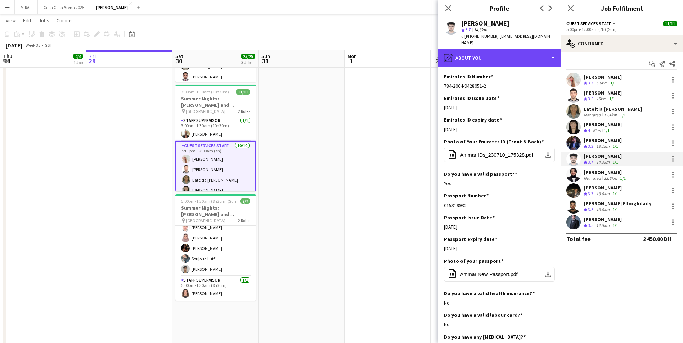
drag, startPoint x: 491, startPoint y: 49, endPoint x: 491, endPoint y: 59, distance: 10.1
click at [491, 49] on div "pencil4 About you" at bounding box center [499, 57] width 122 height 17
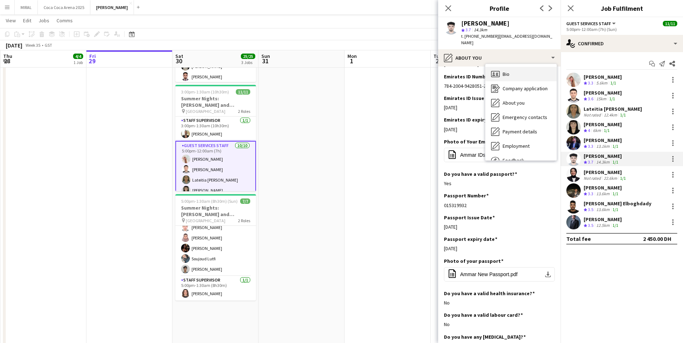
click at [515, 67] on div "Bio Bio" at bounding box center [520, 74] width 71 height 14
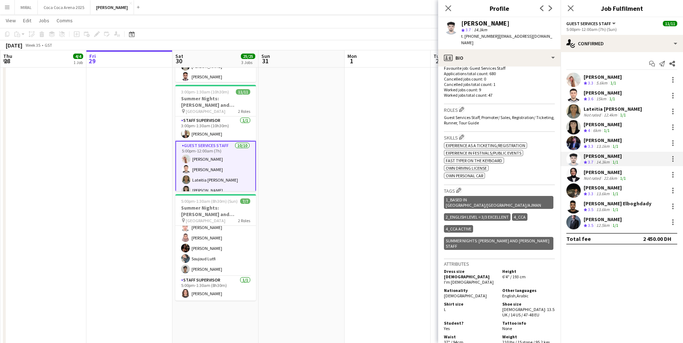
scroll to position [216, 0]
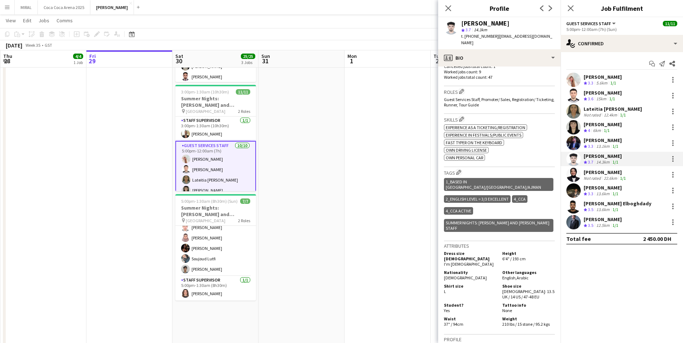
click at [606, 176] on div "22.6km" at bounding box center [610, 178] width 16 height 5
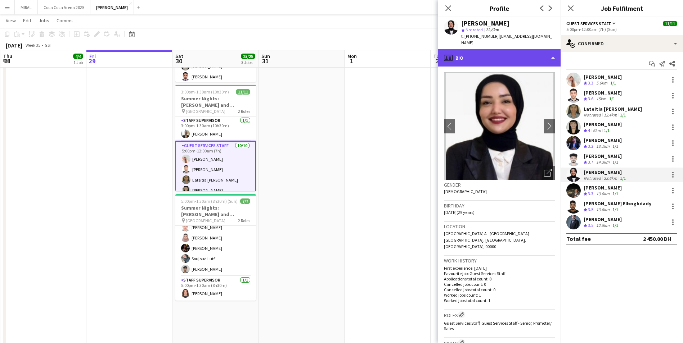
click at [515, 54] on div "profile Bio" at bounding box center [499, 57] width 122 height 17
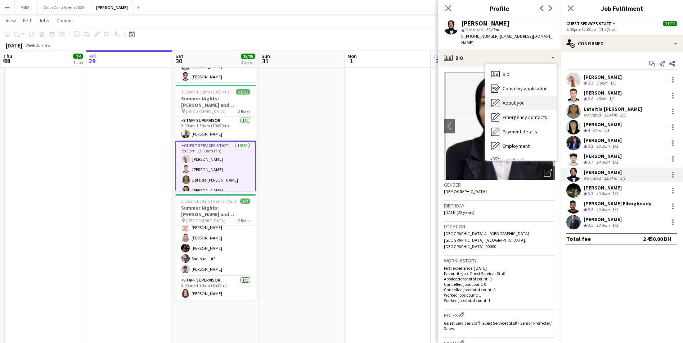
click at [518, 100] on span "About you" at bounding box center [514, 103] width 22 height 6
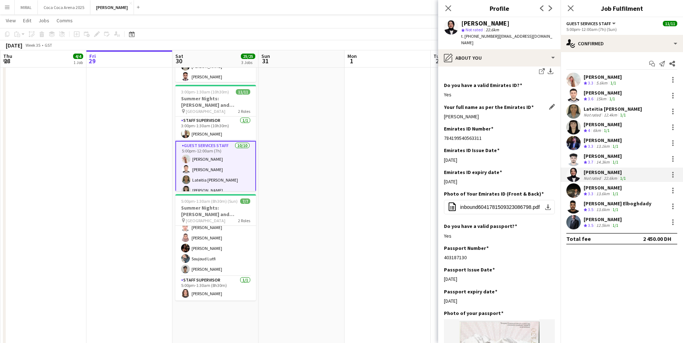
drag, startPoint x: 482, startPoint y: 111, endPoint x: 477, endPoint y: 111, distance: 5.4
click at [477, 113] on div "[PERSON_NAME]" at bounding box center [499, 116] width 111 height 6
click at [516, 200] on button "office-file-sheet inbound6041781509323086798.pdf download-bottom" at bounding box center [499, 207] width 111 height 14
click at [509, 205] on span "inbound6041781509323086798.pdf" at bounding box center [500, 208] width 80 height 6
click at [494, 113] on div "[PERSON_NAME]" at bounding box center [499, 116] width 111 height 6
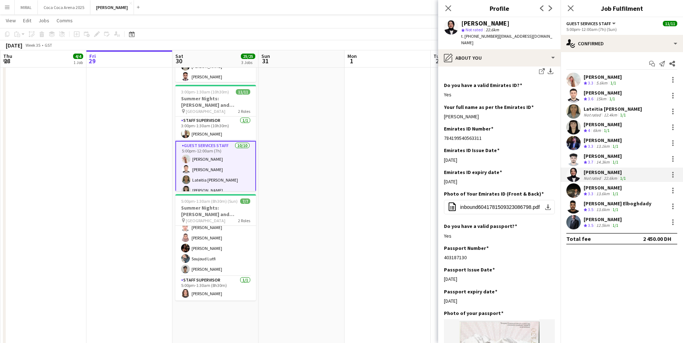
drag, startPoint x: 486, startPoint y: 110, endPoint x: 443, endPoint y: 107, distance: 42.9
click at [443, 107] on app-section-data-types "Bio Edit this field As a freelancer in the [GEOGRAPHIC_DATA], I enjoy the flexi…" at bounding box center [499, 205] width 122 height 277
drag, startPoint x: 483, startPoint y: 133, endPoint x: 441, endPoint y: 133, distance: 41.8
click at [441, 133] on app-section-data-types "Bio Edit this field As a freelancer in the [GEOGRAPHIC_DATA], I enjoy the flexi…" at bounding box center [499, 205] width 122 height 277
drag, startPoint x: 468, startPoint y: 251, endPoint x: 440, endPoint y: 251, distance: 27.7
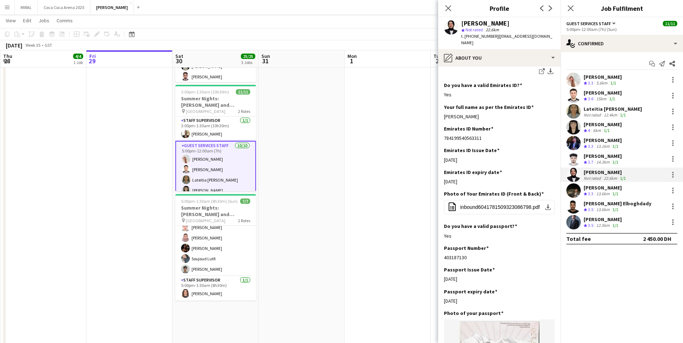
click at [440, 251] on app-section-data-types "Bio Edit this field As a freelancer in the [GEOGRAPHIC_DATA], I enjoy the flexi…" at bounding box center [499, 205] width 122 height 277
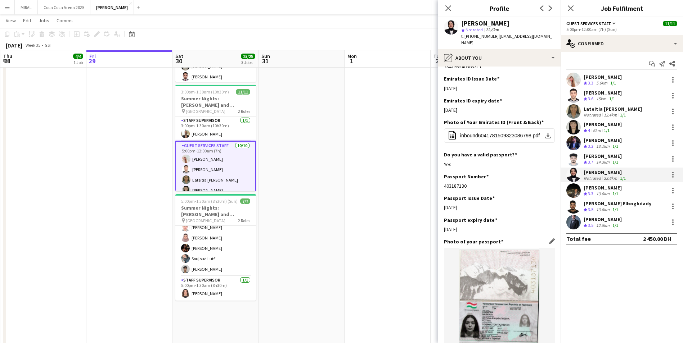
scroll to position [360, 0]
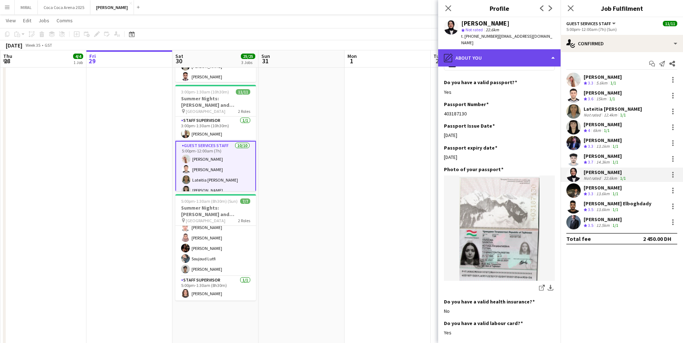
click at [480, 49] on div "pencil4 About you" at bounding box center [499, 57] width 122 height 17
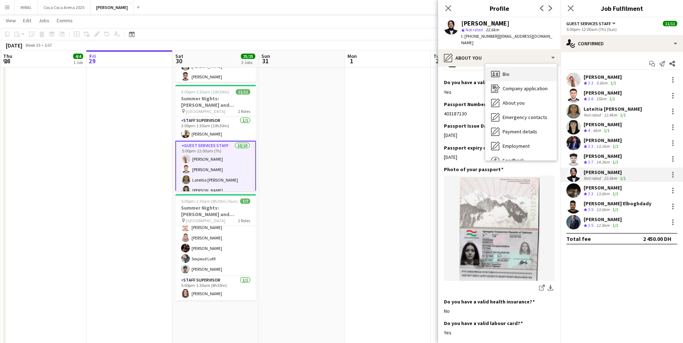
click at [513, 68] on div "Bio Bio" at bounding box center [520, 74] width 71 height 14
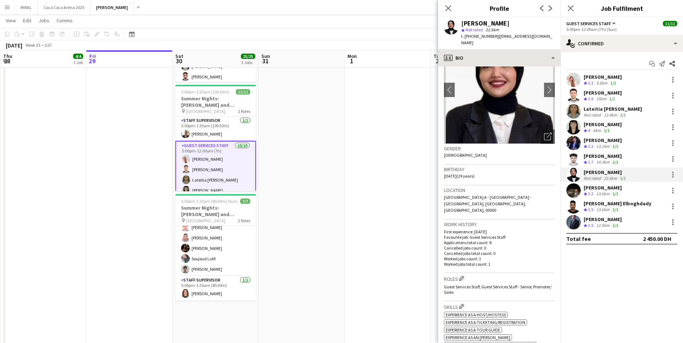
scroll to position [36, 0]
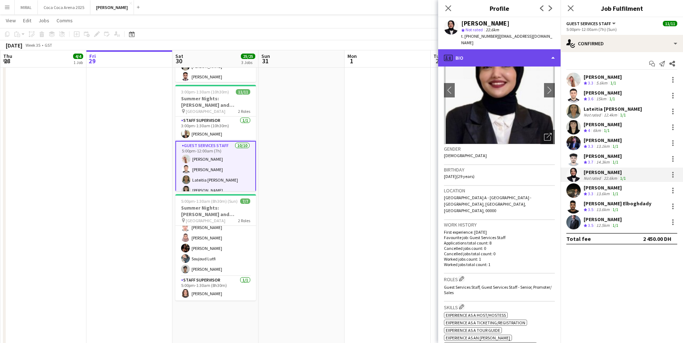
click at [504, 51] on div "profile Bio" at bounding box center [499, 57] width 122 height 17
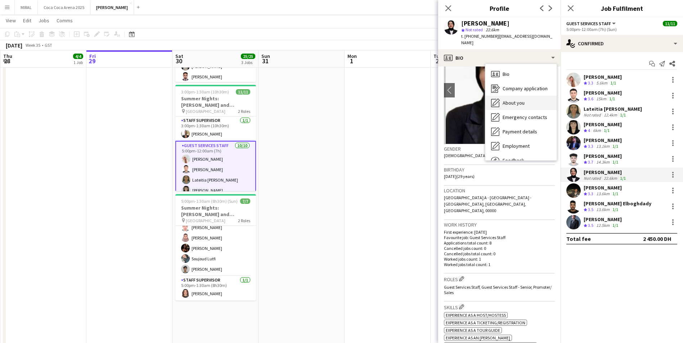
click at [509, 100] on span "About you" at bounding box center [514, 103] width 22 height 6
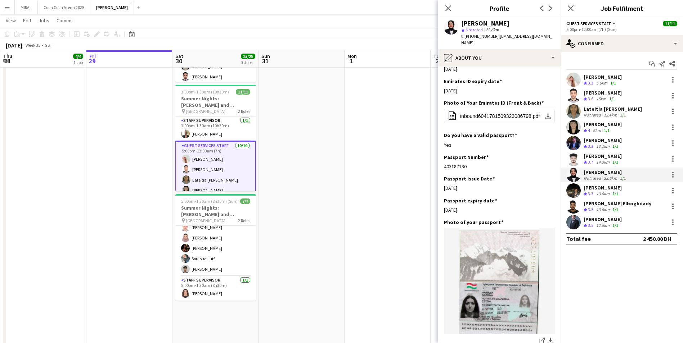
scroll to position [432, 0]
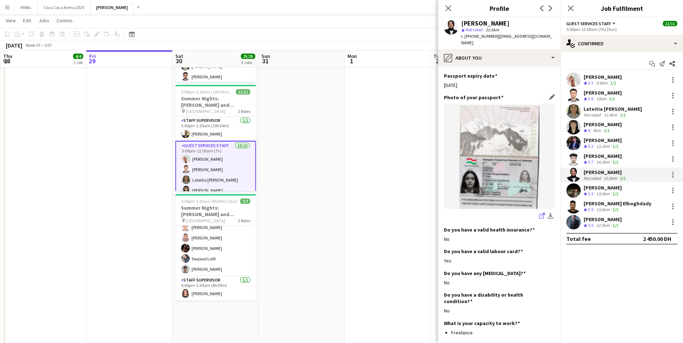
click at [539, 214] on icon at bounding box center [541, 216] width 5 height 5
click at [608, 190] on div "[PERSON_NAME]" at bounding box center [603, 188] width 38 height 6
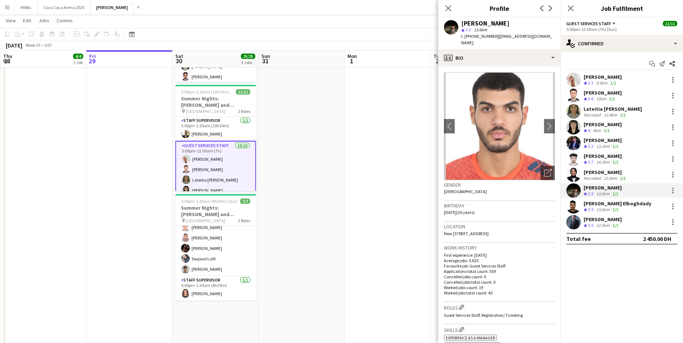
click at [601, 223] on div "12.5km" at bounding box center [603, 226] width 16 height 6
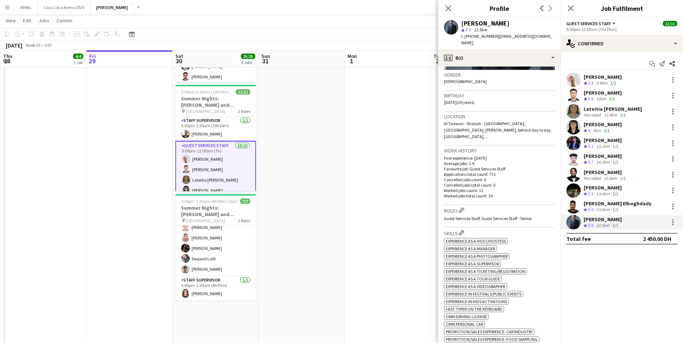
scroll to position [108, 0]
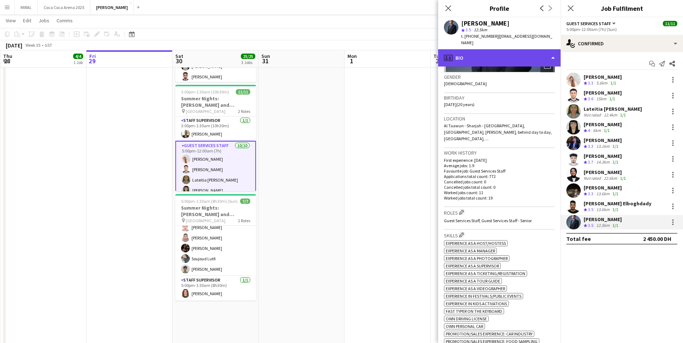
click at [521, 49] on div "profile Bio" at bounding box center [499, 57] width 122 height 17
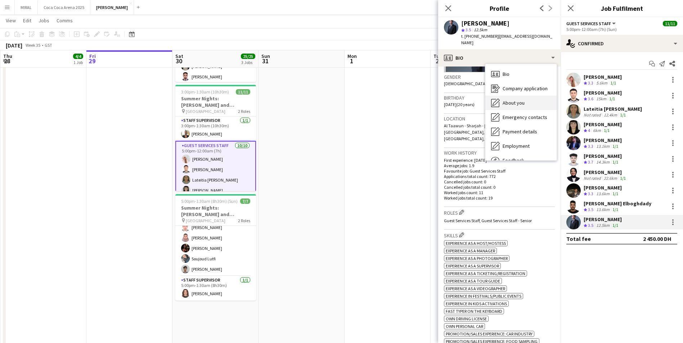
click at [527, 96] on div "About you About you" at bounding box center [520, 103] width 71 height 14
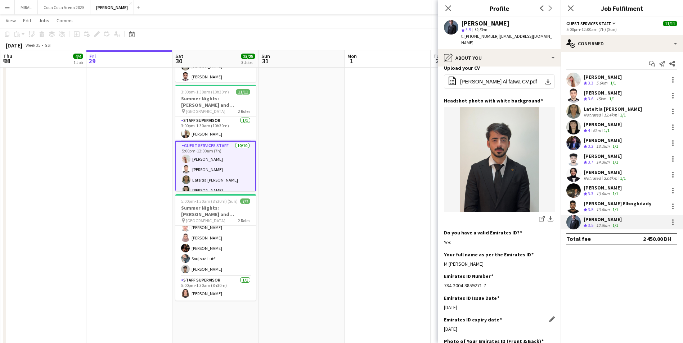
scroll to position [144, 0]
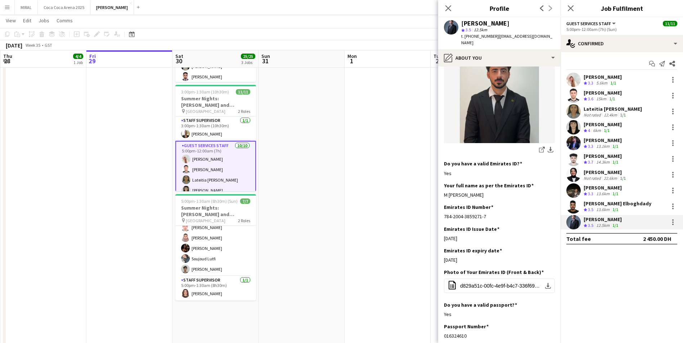
drag, startPoint x: 517, startPoint y: 189, endPoint x: 443, endPoint y: 190, distance: 74.2
click at [443, 190] on app-section-data-types "Bio Edit this field I'm Tammam, I'm [DEMOGRAPHIC_DATA], I'm 190cm, I've been go…" at bounding box center [499, 205] width 122 height 277
drag, startPoint x: 485, startPoint y: 211, endPoint x: 433, endPoint y: 210, distance: 51.9
click at [486, 214] on div "784-2004-3859271-7" at bounding box center [499, 217] width 111 height 6
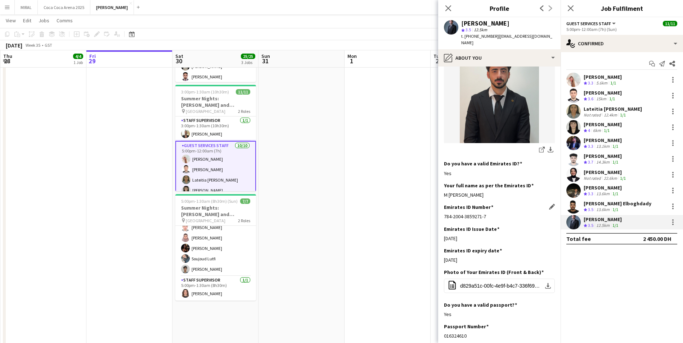
drag, startPoint x: 486, startPoint y: 211, endPoint x: 444, endPoint y: 211, distance: 41.8
click at [444, 214] on div "784-2004-3859271-7" at bounding box center [499, 217] width 111 height 6
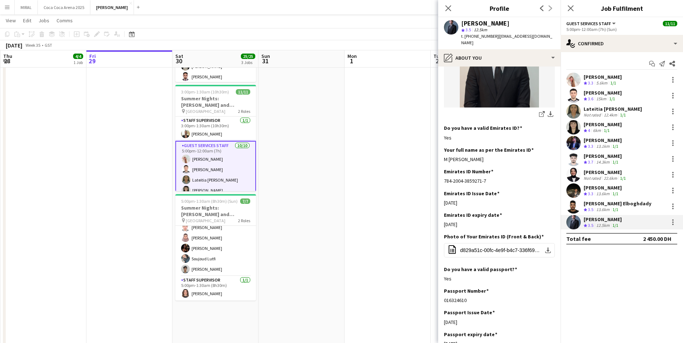
scroll to position [252, 0]
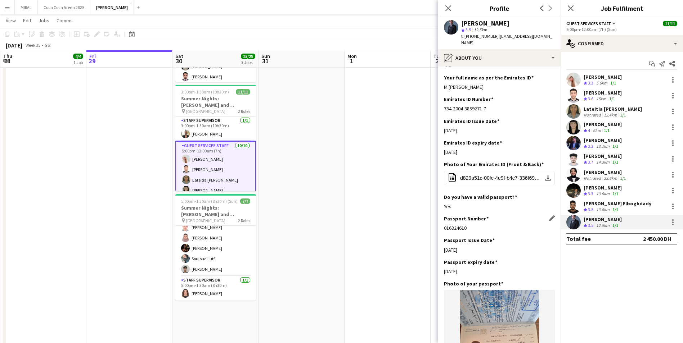
drag, startPoint x: 469, startPoint y: 220, endPoint x: 444, endPoint y: 221, distance: 24.5
click at [444, 225] on div "016324610" at bounding box center [499, 228] width 111 height 6
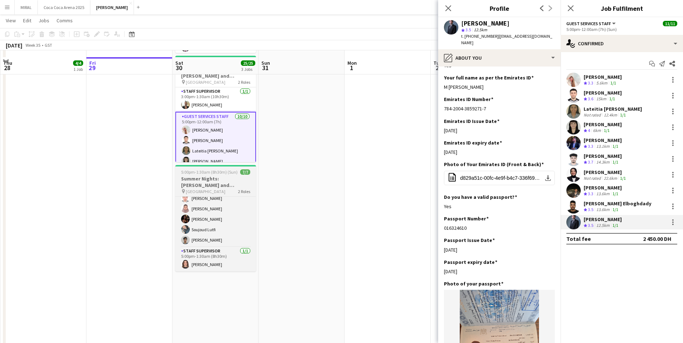
scroll to position [144, 0]
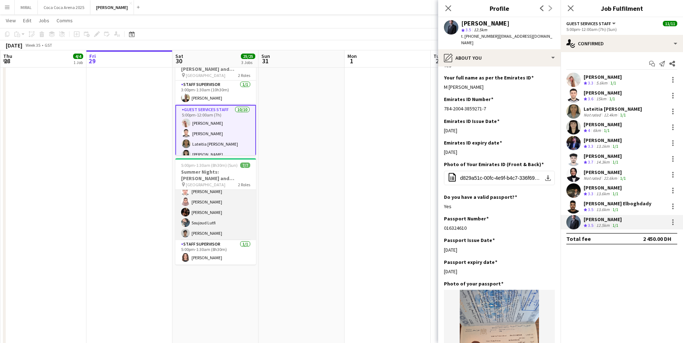
click at [230, 222] on app-card-role "Guest Services Staff [DATE] 5:00pm-12:00am (7h) [PERSON_NAME] [PERSON_NAME] [PE…" at bounding box center [215, 202] width 81 height 77
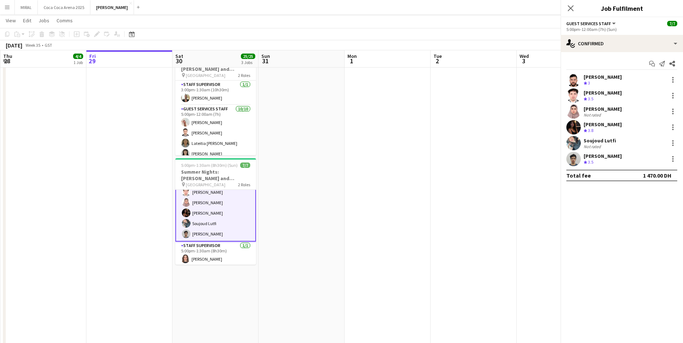
scroll to position [27, 0]
click at [605, 80] on div "[PERSON_NAME]" at bounding box center [603, 77] width 38 height 6
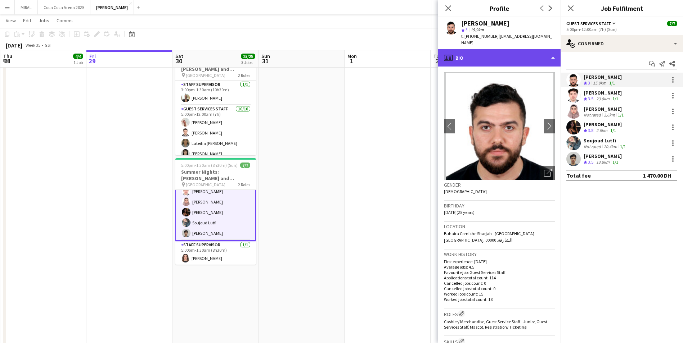
click at [512, 50] on div "profile Bio" at bounding box center [499, 57] width 122 height 17
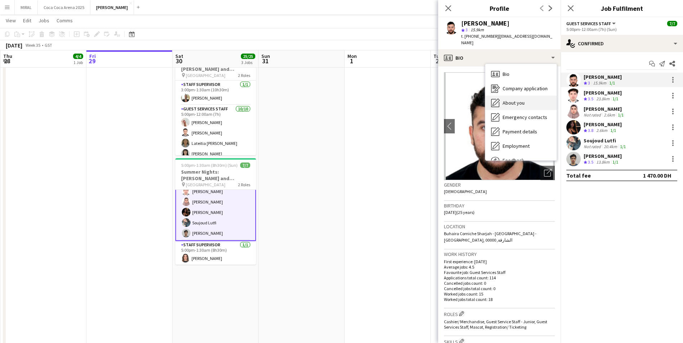
click at [515, 100] on span "About you" at bounding box center [514, 103] width 22 height 6
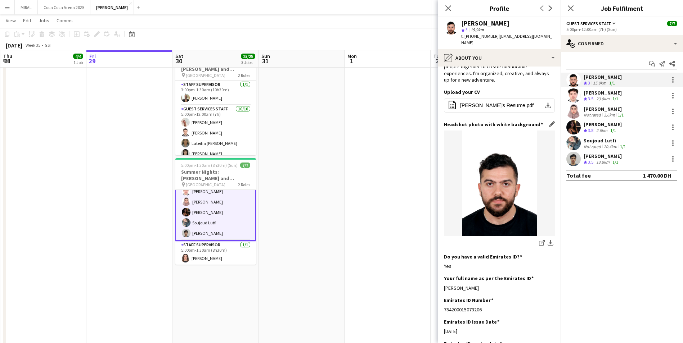
scroll to position [108, 0]
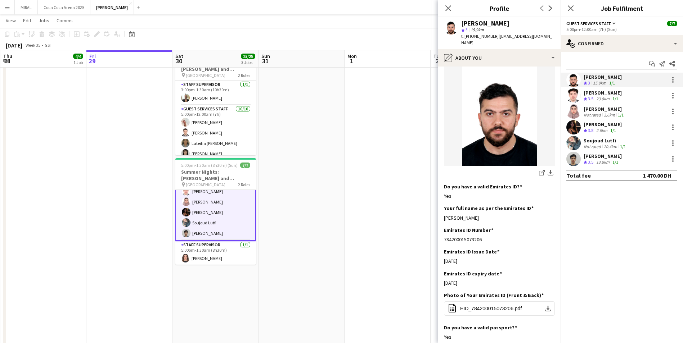
click at [593, 96] on span "3.5" at bounding box center [590, 98] width 5 height 5
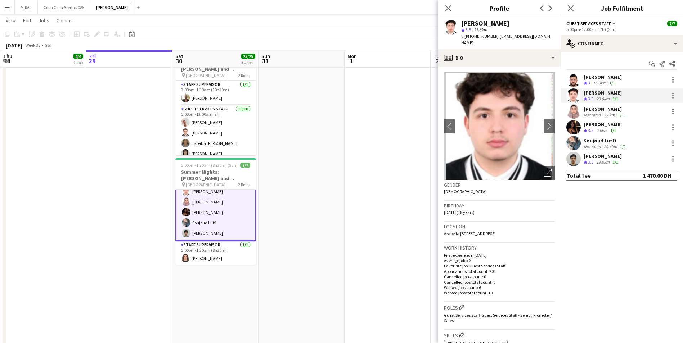
click at [593, 112] on div "[PERSON_NAME]" at bounding box center [604, 109] width 41 height 6
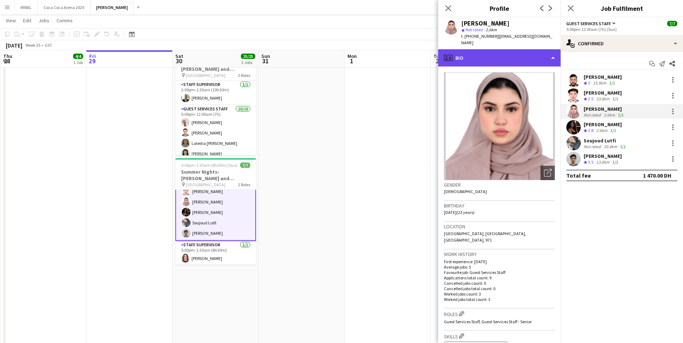
click at [519, 57] on div "profile Bio" at bounding box center [499, 57] width 122 height 17
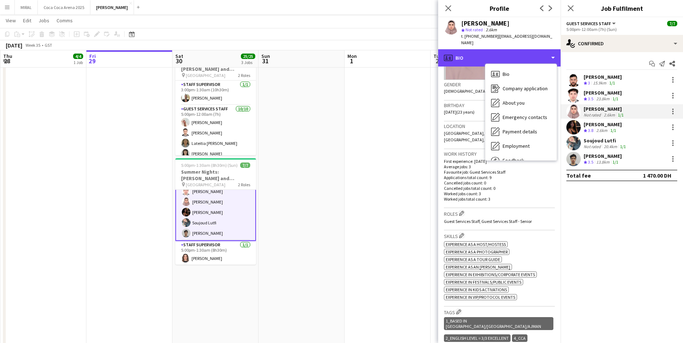
scroll to position [216, 0]
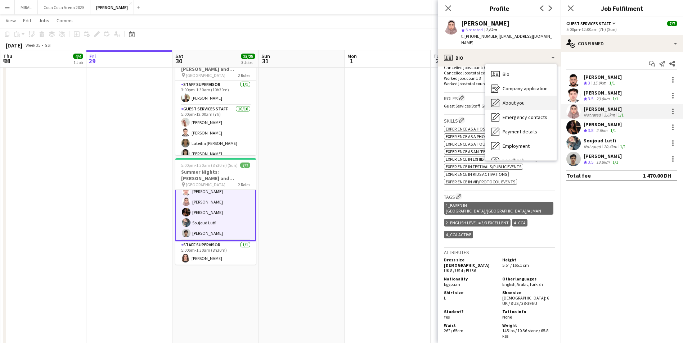
click at [526, 102] on div "About you About you" at bounding box center [520, 103] width 71 height 14
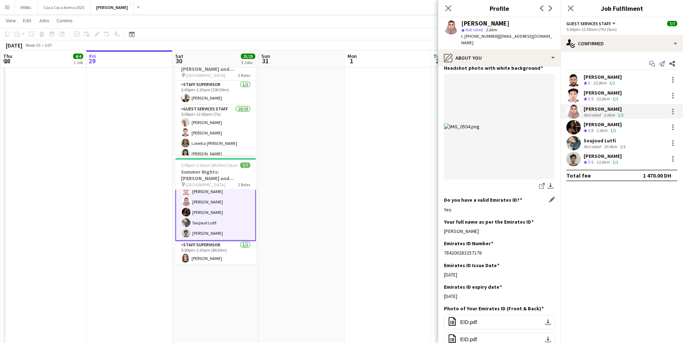
scroll to position [144, 0]
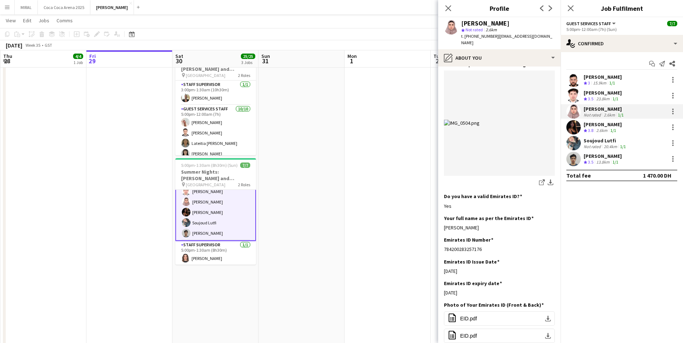
drag, startPoint x: 479, startPoint y: 235, endPoint x: 441, endPoint y: 234, distance: 37.5
click at [441, 234] on app-section-data-types "Bio Edit this field Energetic and task-oriented business management graduate wi…" at bounding box center [499, 205] width 122 height 277
drag, startPoint x: 484, startPoint y: 255, endPoint x: 444, endPoint y: 255, distance: 40.0
click at [444, 253] on div "784200283257176" at bounding box center [499, 249] width 111 height 6
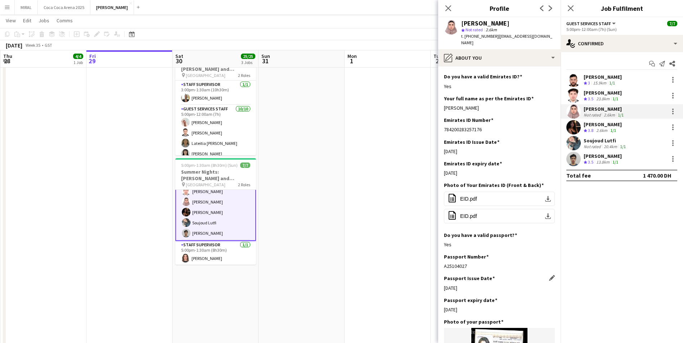
scroll to position [288, 0]
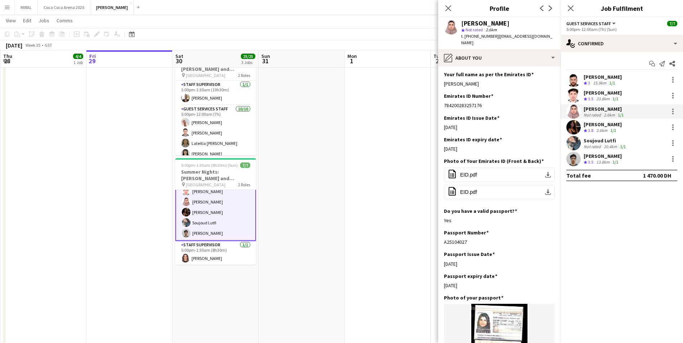
drag, startPoint x: 470, startPoint y: 250, endPoint x: 442, endPoint y: 247, distance: 27.5
click at [442, 247] on app-section-data-types "Bio Edit this field Energetic and task-oriented business management graduate wi…" at bounding box center [499, 205] width 122 height 277
click at [594, 126] on div "[PERSON_NAME]" at bounding box center [603, 124] width 38 height 6
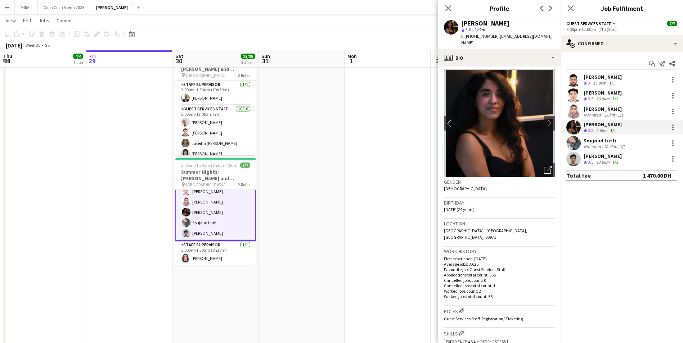
scroll to position [0, 0]
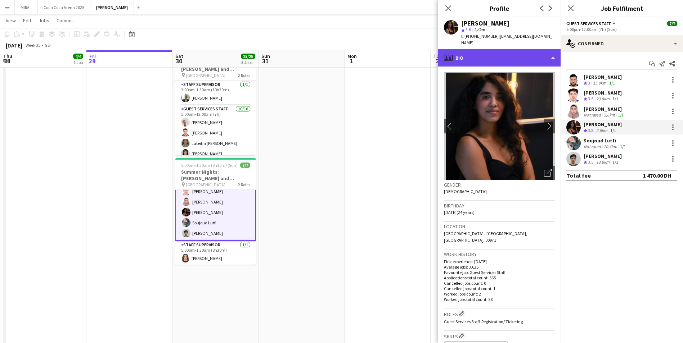
click at [524, 57] on div "profile Bio" at bounding box center [499, 57] width 122 height 17
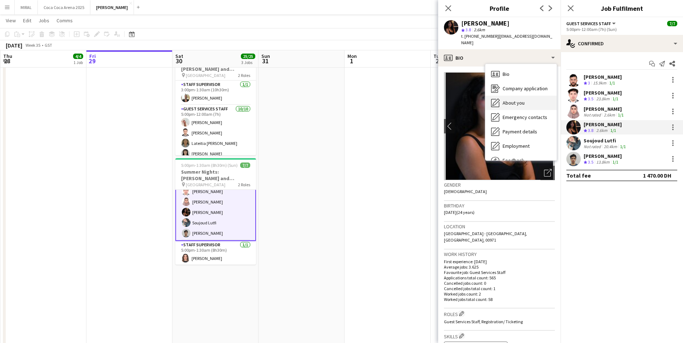
click at [518, 100] on span "About you" at bounding box center [514, 103] width 22 height 6
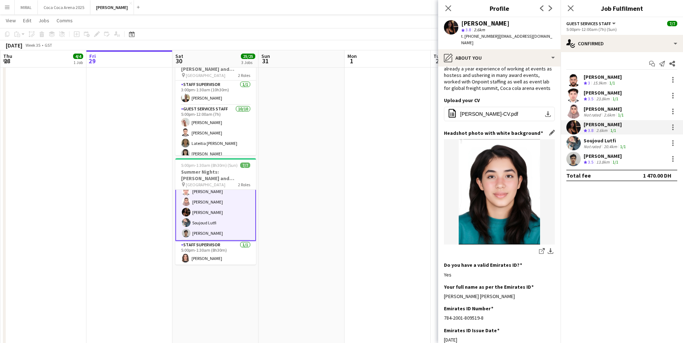
scroll to position [108, 0]
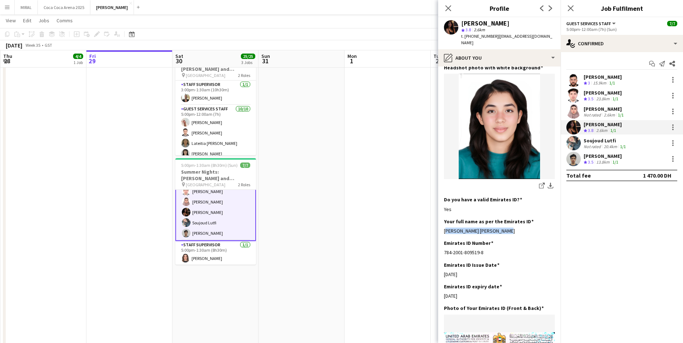
drag, startPoint x: 502, startPoint y: 225, endPoint x: 442, endPoint y: 226, distance: 59.8
click at [442, 226] on app-section-data-types "Bio Edit this field Hi, I am currently studying psychology and at the same time…" at bounding box center [499, 205] width 122 height 277
drag, startPoint x: 486, startPoint y: 245, endPoint x: 442, endPoint y: 245, distance: 43.9
click at [442, 245] on app-section-data-types "Bio Edit this field Hi, I am currently studying psychology and at the same time…" at bounding box center [499, 205] width 122 height 277
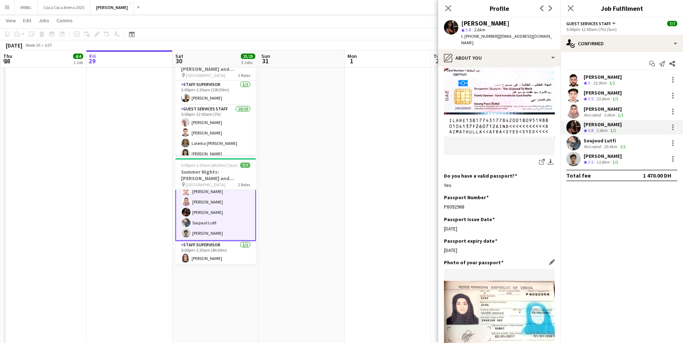
scroll to position [504, 0]
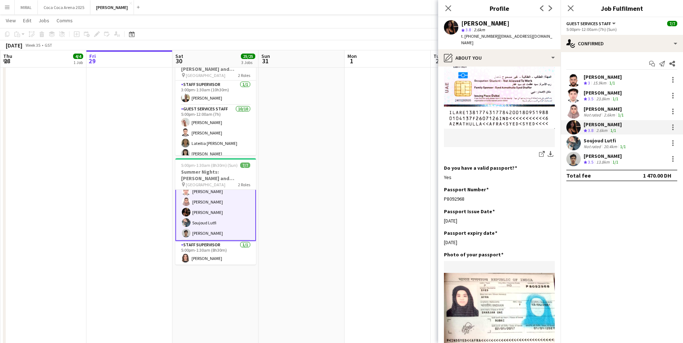
drag, startPoint x: 465, startPoint y: 194, endPoint x: 441, endPoint y: 194, distance: 24.1
click at [441, 194] on app-section-data-types "Bio Edit this field Hi, I am currently studying psychology and at the same time…" at bounding box center [499, 205] width 122 height 277
click at [608, 146] on div "20.4km" at bounding box center [610, 146] width 16 height 5
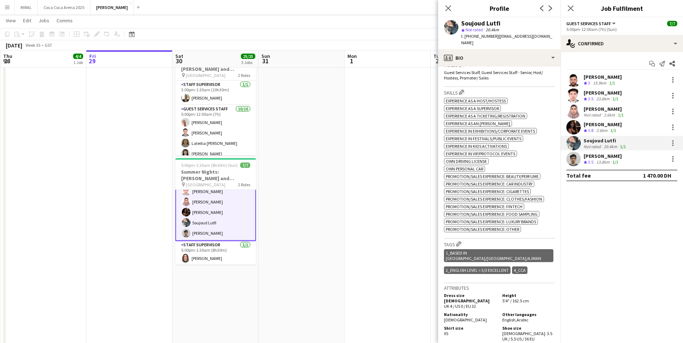
scroll to position [144, 0]
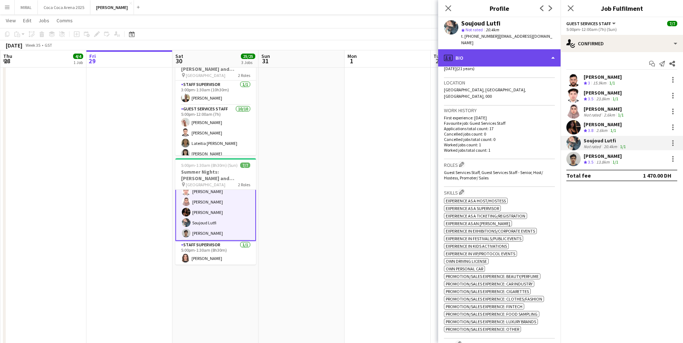
click at [527, 49] on div "profile Bio" at bounding box center [499, 57] width 122 height 17
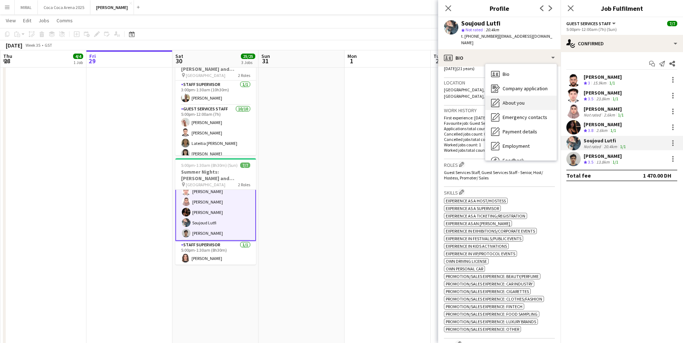
click at [523, 100] on span "About you" at bounding box center [514, 103] width 22 height 6
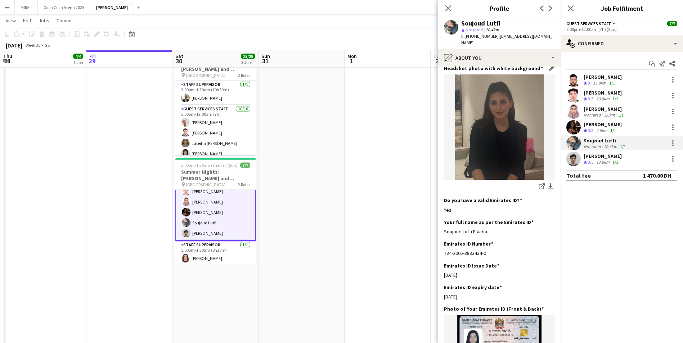
scroll to position [108, 0]
drag, startPoint x: 491, startPoint y: 217, endPoint x: 445, endPoint y: 217, distance: 46.1
click at [445, 228] on div "Soujoud Lutfi Elkabat" at bounding box center [499, 231] width 111 height 6
drag, startPoint x: 486, startPoint y: 239, endPoint x: 440, endPoint y: 239, distance: 46.1
click at [440, 239] on app-section-data-types "Bio Edit this field I’m Soujoud Lutfi a [DEMOGRAPHIC_DATA] professional fluent …" at bounding box center [499, 205] width 122 height 277
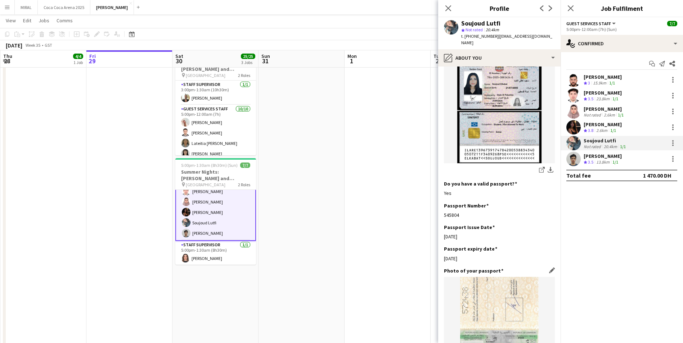
scroll to position [396, 0]
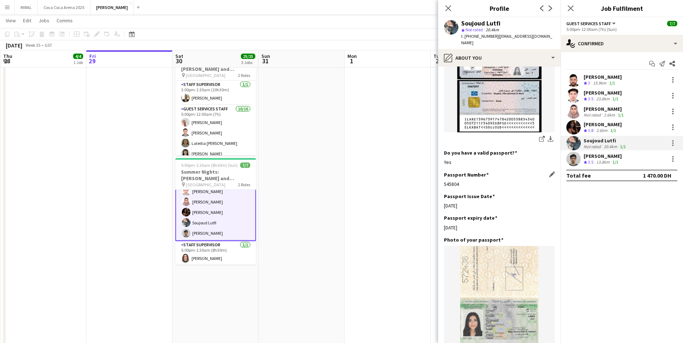
drag, startPoint x: 459, startPoint y: 172, endPoint x: 444, endPoint y: 171, distance: 14.4
click at [444, 181] on div "545804" at bounding box center [499, 184] width 111 height 6
click at [597, 156] on div "[PERSON_NAME]" at bounding box center [603, 156] width 38 height 6
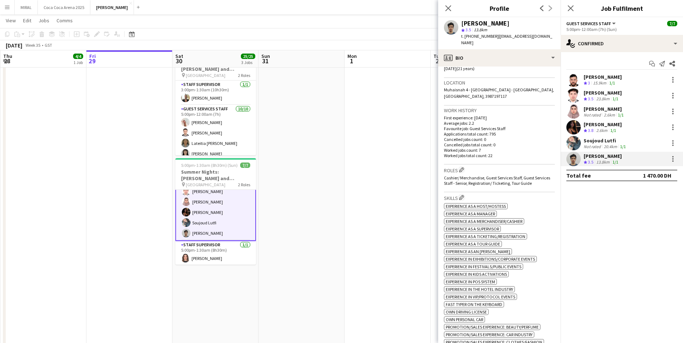
scroll to position [0, 0]
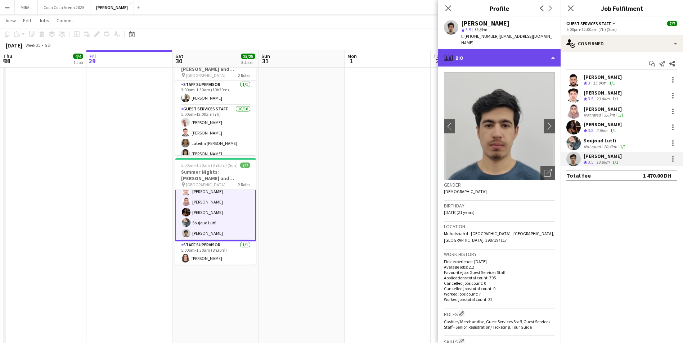
click at [543, 55] on div "profile Bio" at bounding box center [499, 57] width 122 height 17
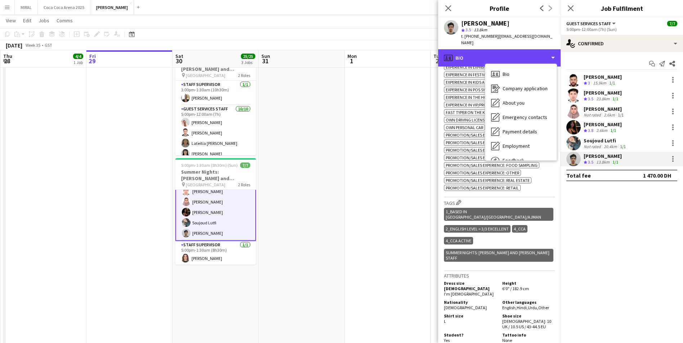
scroll to position [301, 0]
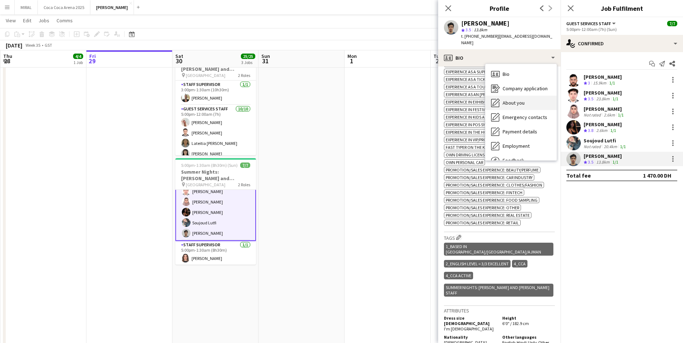
click at [530, 96] on div "About you About you" at bounding box center [520, 103] width 71 height 14
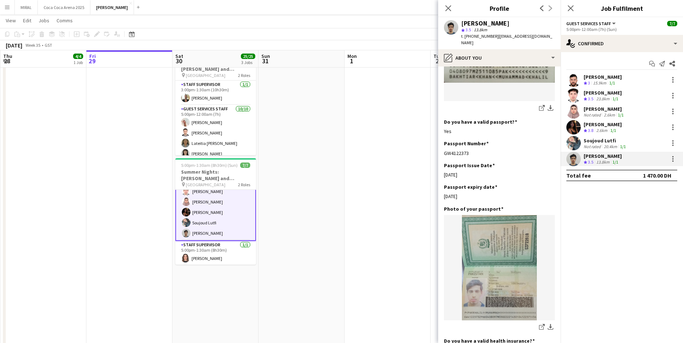
scroll to position [612, 0]
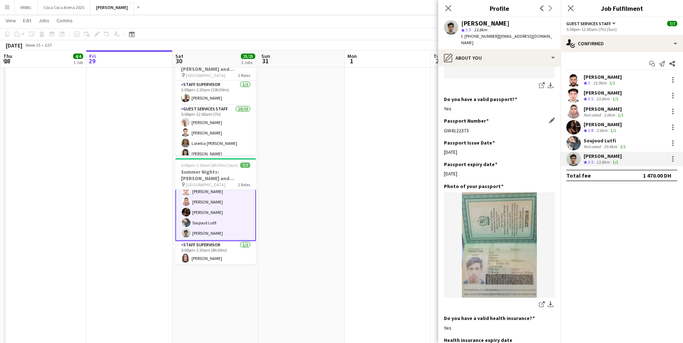
drag, startPoint x: 474, startPoint y: 105, endPoint x: 445, endPoint y: 105, distance: 28.8
click at [445, 127] on div "GW4122373" at bounding box center [499, 130] width 111 height 6
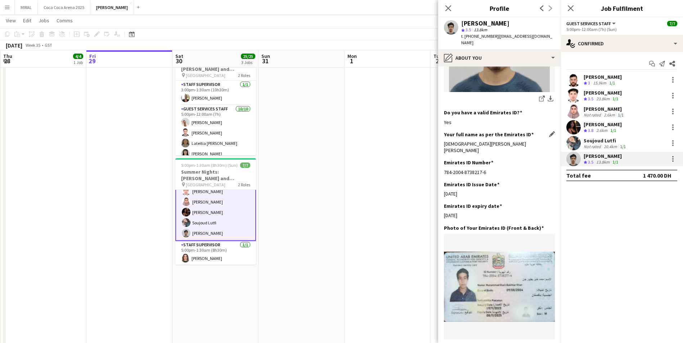
scroll to position [216, 0]
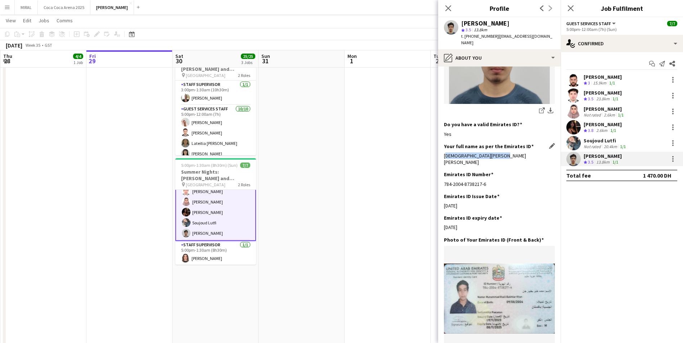
drag, startPoint x: 504, startPoint y: 135, endPoint x: 445, endPoint y: 136, distance: 58.7
click at [445, 153] on div "[DEMOGRAPHIC_DATA][PERSON_NAME] [PERSON_NAME]" at bounding box center [499, 159] width 111 height 13
drag, startPoint x: 486, startPoint y: 157, endPoint x: 444, endPoint y: 157, distance: 42.1
click at [444, 181] on div "784-2004-8738217-6" at bounding box center [499, 184] width 111 height 6
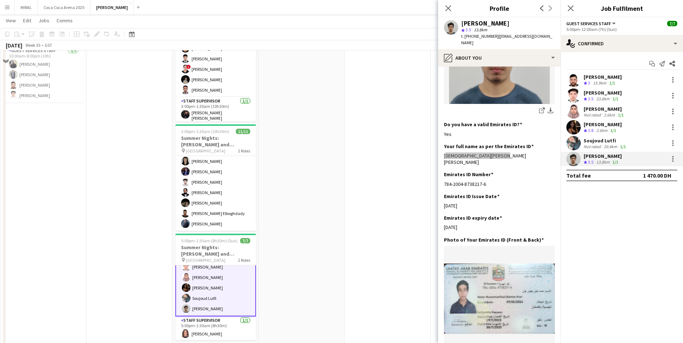
scroll to position [0, 0]
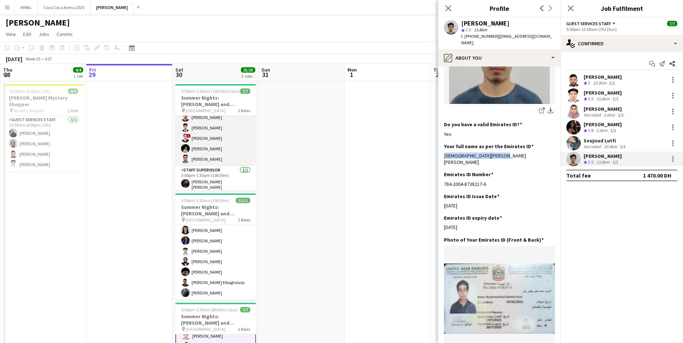
click at [224, 135] on app-card-role "Guest Services Staff [DATE] 3:00pm-10:00pm (7h) Zeen [PERSON_NAME] [PERSON_NAME…" at bounding box center [215, 128] width 81 height 77
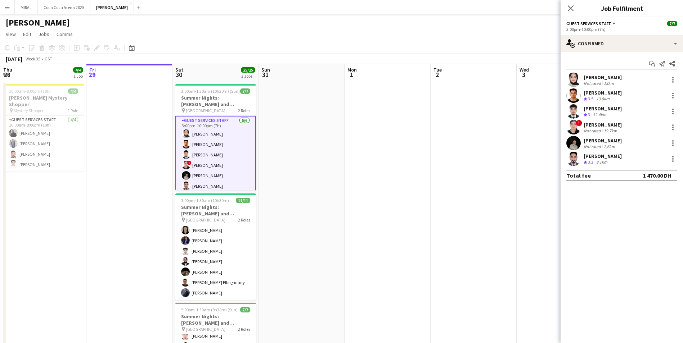
click at [598, 82] on div "Not rated" at bounding box center [593, 83] width 19 height 5
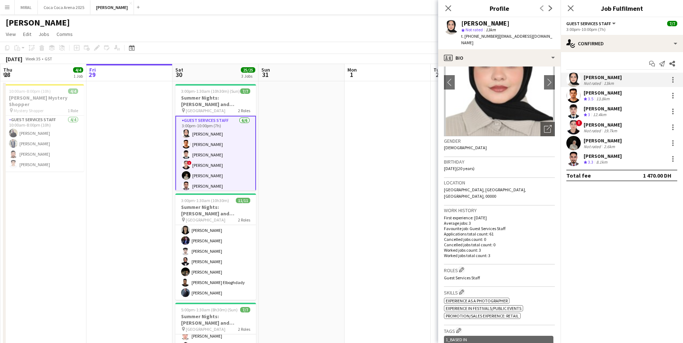
scroll to position [144, 0]
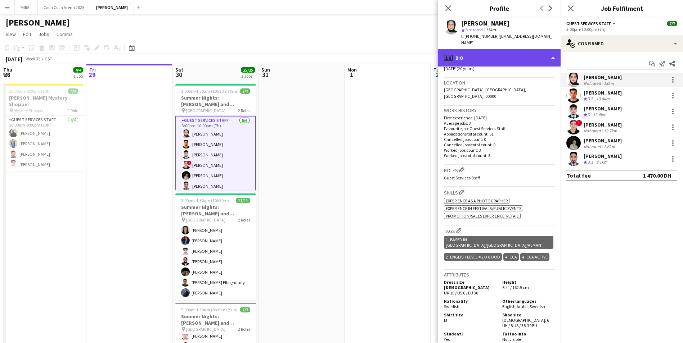
click at [529, 51] on div "profile Bio" at bounding box center [499, 57] width 122 height 17
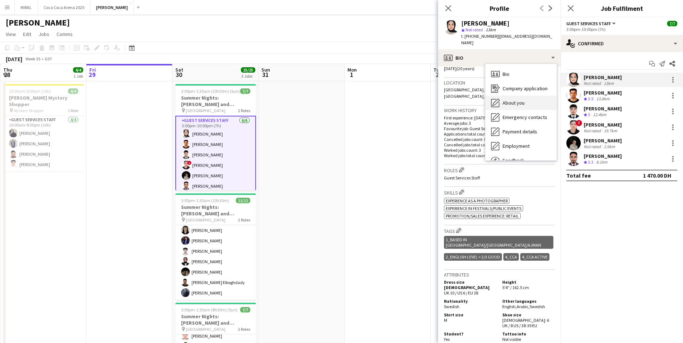
click at [523, 100] on span "About you" at bounding box center [514, 103] width 22 height 6
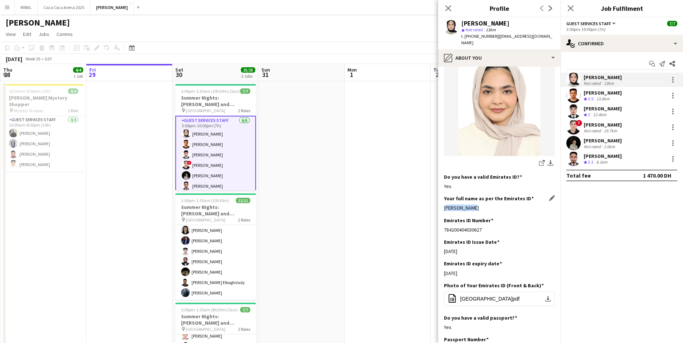
drag, startPoint x: 472, startPoint y: 202, endPoint x: 445, endPoint y: 200, distance: 27.4
click at [445, 205] on div "[PERSON_NAME]" at bounding box center [499, 208] width 111 height 6
drag, startPoint x: 484, startPoint y: 222, endPoint x: 440, endPoint y: 224, distance: 44.0
click at [440, 224] on app-section-data-types "Bio Edit this field I am happy to apply for the job at [GEOGRAPHIC_DATA]. While…" at bounding box center [499, 205] width 122 height 277
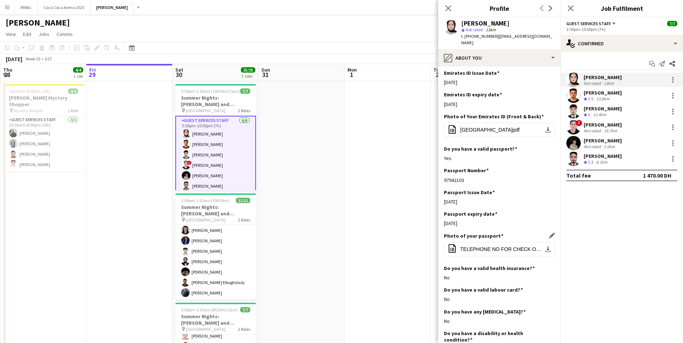
scroll to position [313, 0]
drag, startPoint x: 464, startPoint y: 175, endPoint x: 444, endPoint y: 175, distance: 20.2
click at [444, 175] on app-section-data-types "Bio Edit this field I am happy to apply for the job at [GEOGRAPHIC_DATA]. While…" at bounding box center [499, 205] width 122 height 277
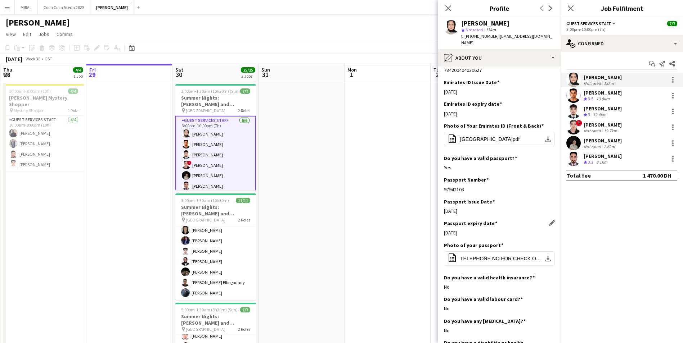
scroll to position [349, 0]
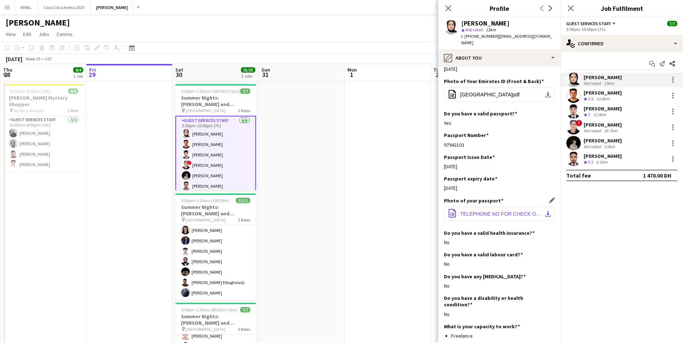
click at [529, 211] on span "TELEPHONE NO FOR CHECK OF VALIDITY,.pdf" at bounding box center [500, 214] width 81 height 6
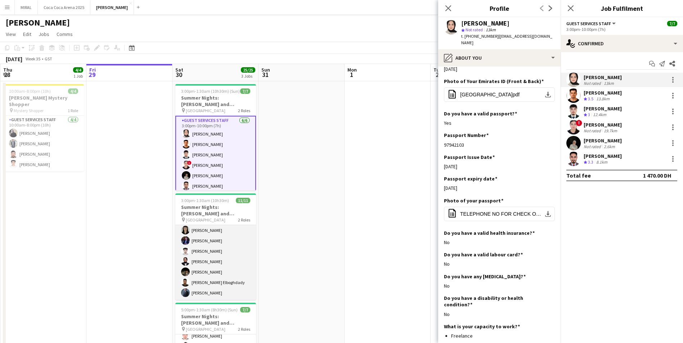
click at [220, 264] on app-card-role "Guest Services Staff [DATE] 5:00pm-12:00am (7h) [PERSON_NAME] [PERSON_NAME] Lat…" at bounding box center [215, 241] width 81 height 118
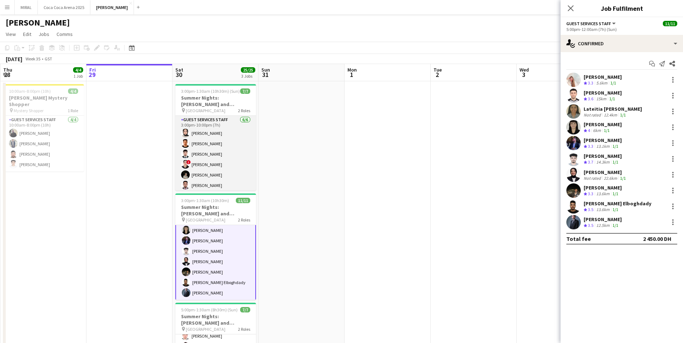
scroll to position [26, 0]
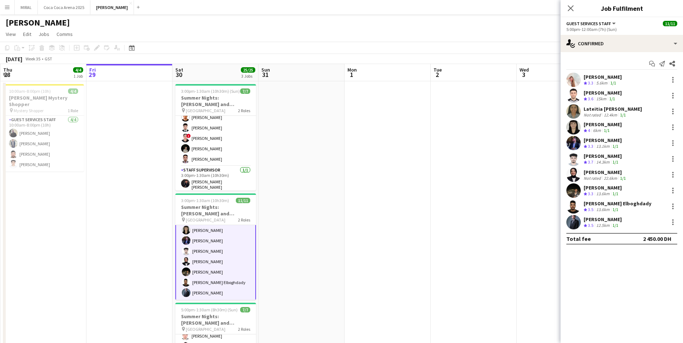
click at [603, 113] on div "12.4km" at bounding box center [610, 114] width 16 height 5
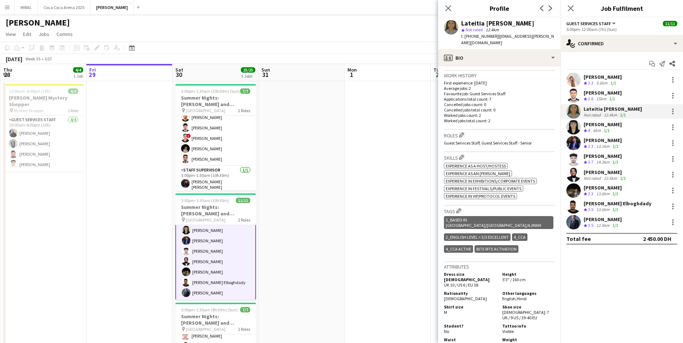
scroll to position [72, 0]
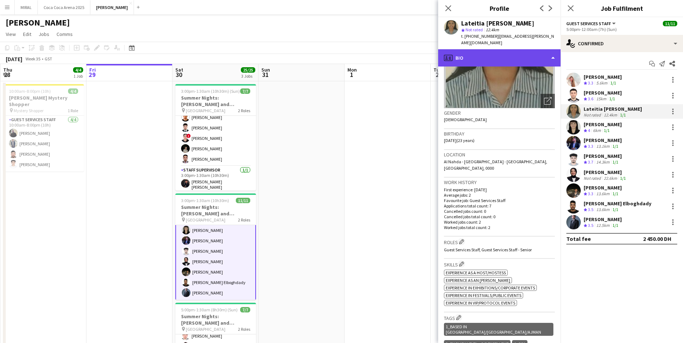
click at [524, 50] on div "profile Bio" at bounding box center [499, 57] width 122 height 17
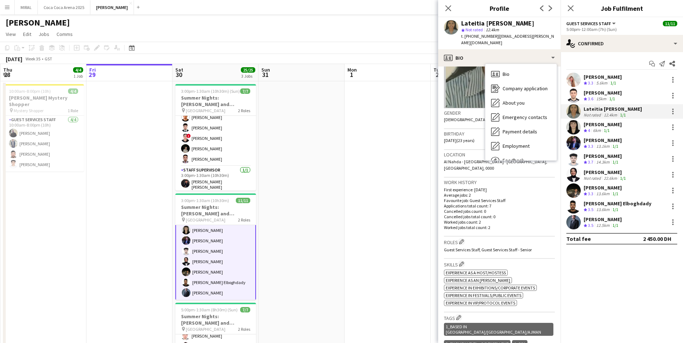
click at [620, 112] on app-skills-label "1/1" at bounding box center [623, 114] width 6 height 5
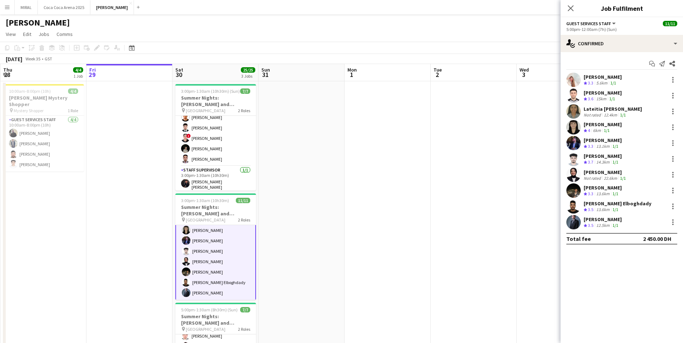
click at [620, 112] on app-skills-label "1/1" at bounding box center [623, 114] width 6 height 5
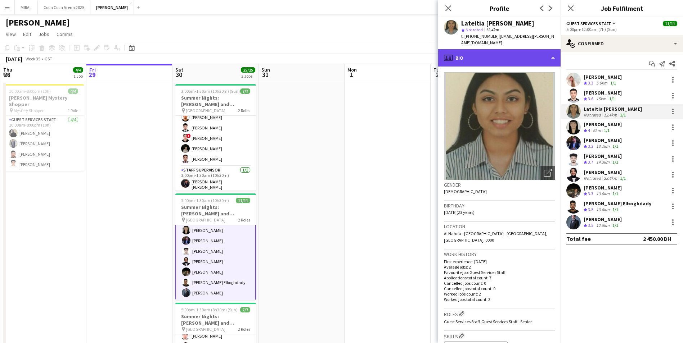
click at [518, 53] on div "profile Bio" at bounding box center [499, 57] width 122 height 17
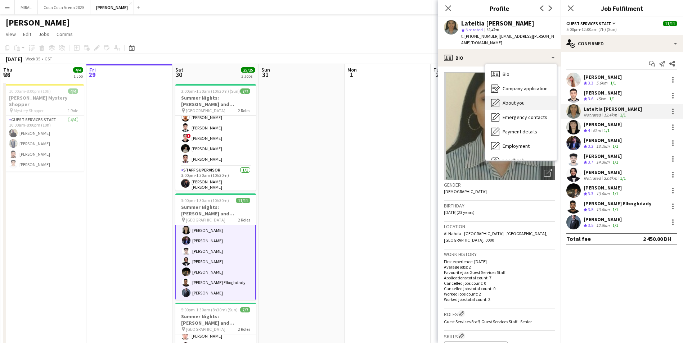
click at [521, 100] on span "About you" at bounding box center [514, 103] width 22 height 6
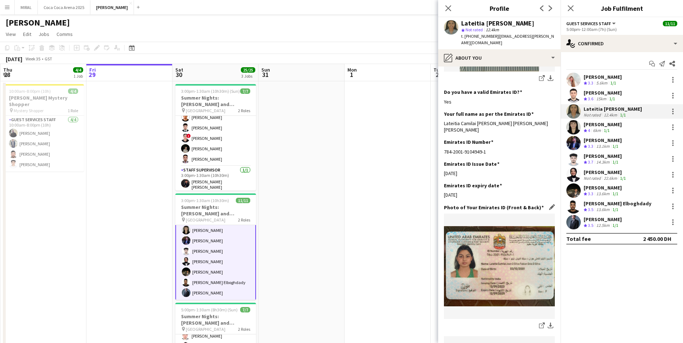
scroll to position [216, 0]
drag, startPoint x: 537, startPoint y: 117, endPoint x: 438, endPoint y: 118, distance: 98.7
click at [438, 118] on app-section-data-types "Bio Edit this field I am a dedicated, hard working and passionate person in eve…" at bounding box center [499, 205] width 122 height 277
drag, startPoint x: 488, startPoint y: 139, endPoint x: 441, endPoint y: 138, distance: 46.4
click at [441, 138] on app-section-data-types "Bio Edit this field I am a dedicated, hard working and passionate person in eve…" at bounding box center [499, 205] width 122 height 277
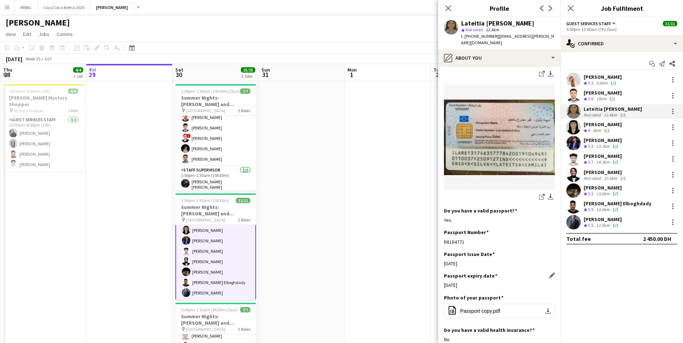
scroll to position [468, 0]
drag, startPoint x: 466, startPoint y: 229, endPoint x: 444, endPoint y: 229, distance: 21.6
click at [444, 239] on div "R8184771" at bounding box center [499, 242] width 111 height 6
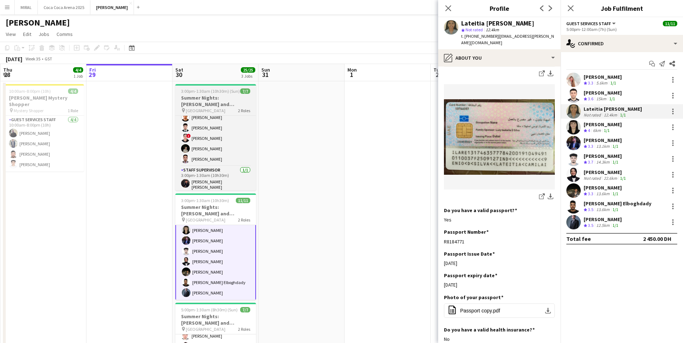
click at [231, 99] on h3 "Summer Nights: [PERSON_NAME] and [PERSON_NAME] - External" at bounding box center [215, 101] width 81 height 13
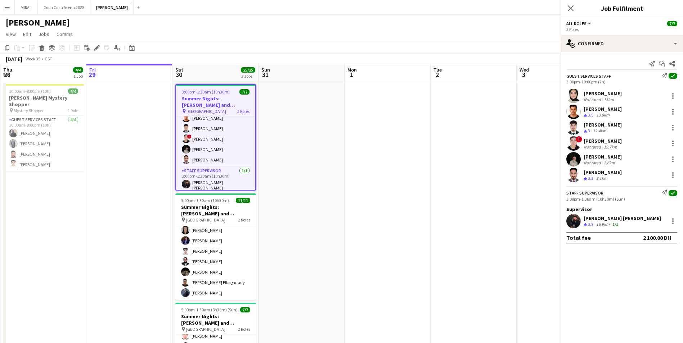
scroll to position [68, 0]
click at [96, 49] on icon at bounding box center [97, 48] width 4 height 4
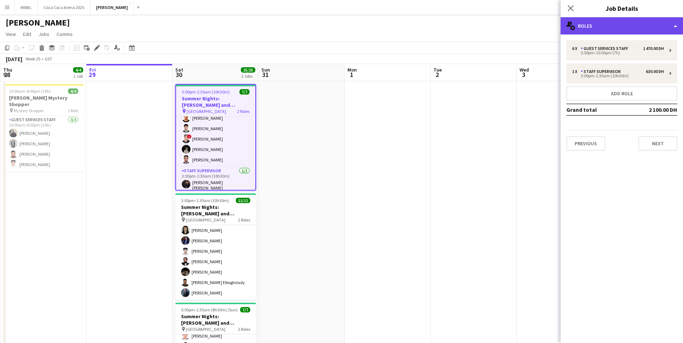
click at [633, 27] on div "multiple-users-add Roles" at bounding box center [622, 25] width 122 height 17
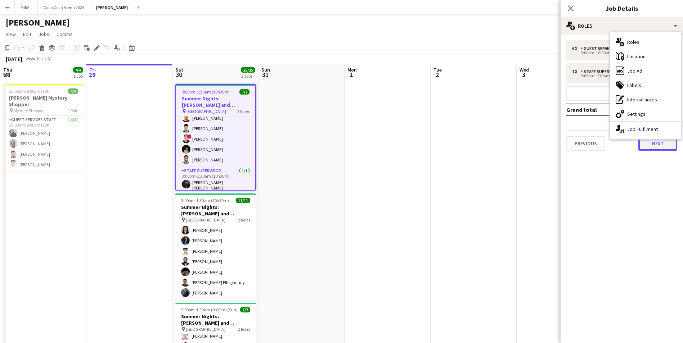
click at [652, 142] on button "Next" at bounding box center [657, 143] width 39 height 14
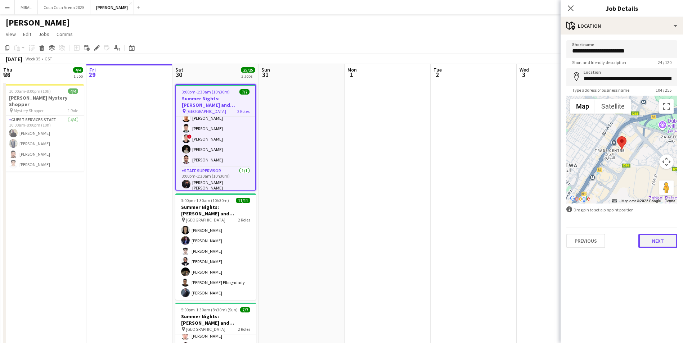
click at [661, 241] on button "Next" at bounding box center [657, 241] width 39 height 14
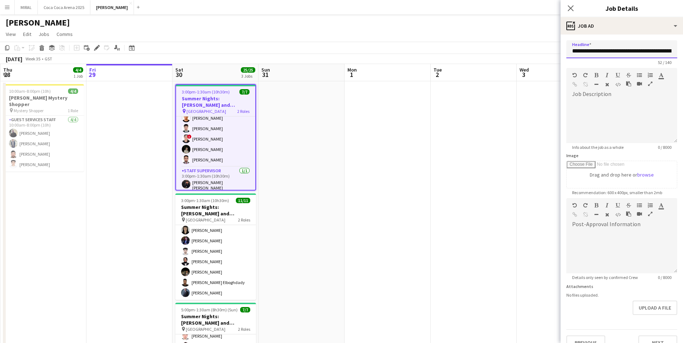
scroll to position [0, 40]
drag, startPoint x: 572, startPoint y: 51, endPoint x: 643, endPoint y: 52, distance: 70.9
click at [643, 52] on input "**********" at bounding box center [618, 49] width 105 height 18
